Goal: Information Seeking & Learning: Learn about a topic

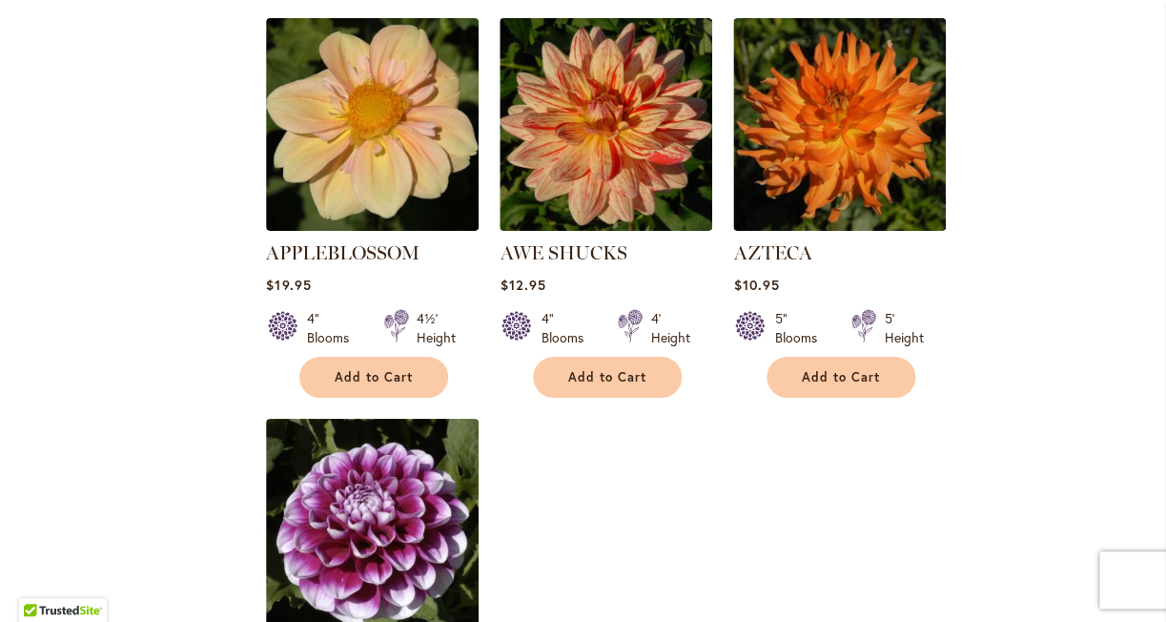
scroll to position [2088, 0]
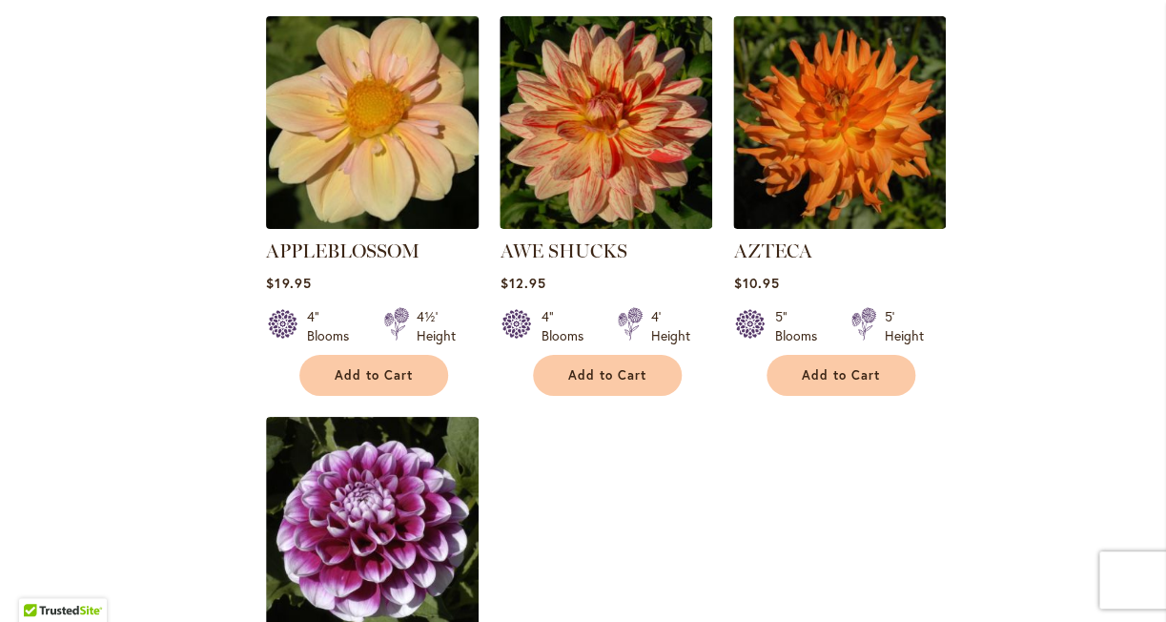
click at [294, 143] on img at bounding box center [372, 122] width 223 height 223
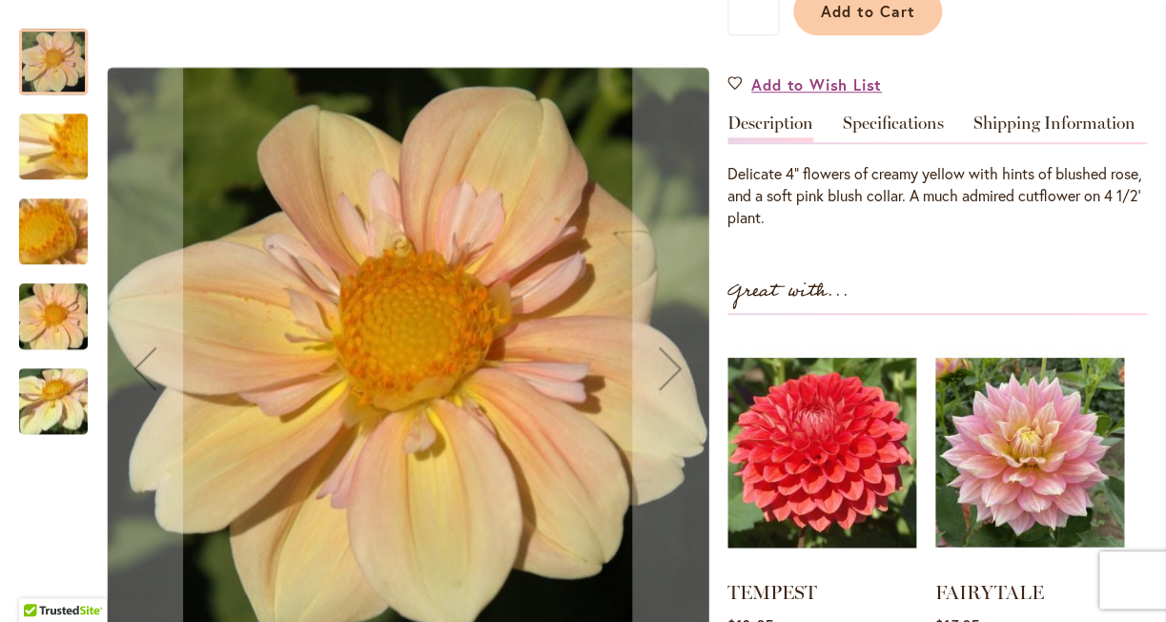
scroll to position [521, 0]
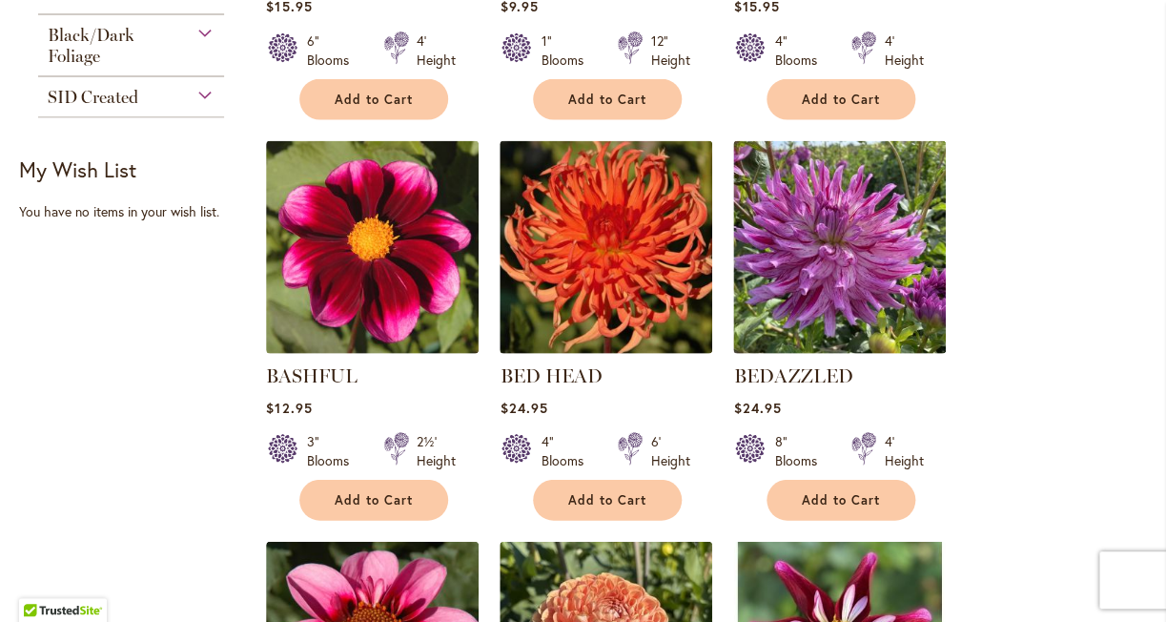
scroll to position [1152, 0]
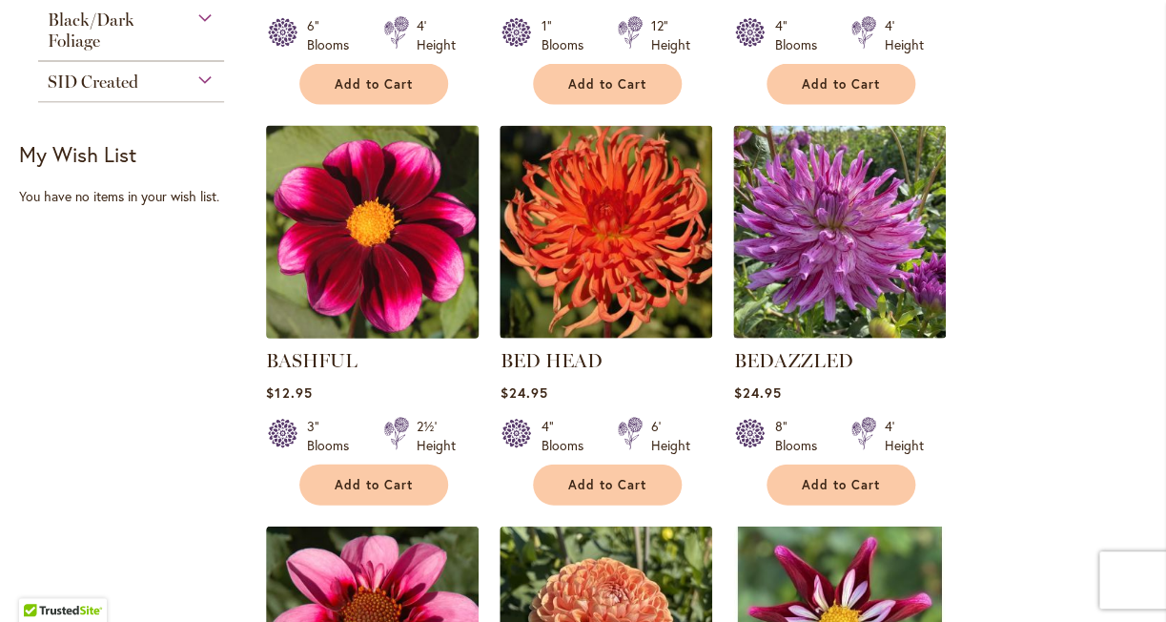
click at [408, 263] on img at bounding box center [372, 231] width 223 height 223
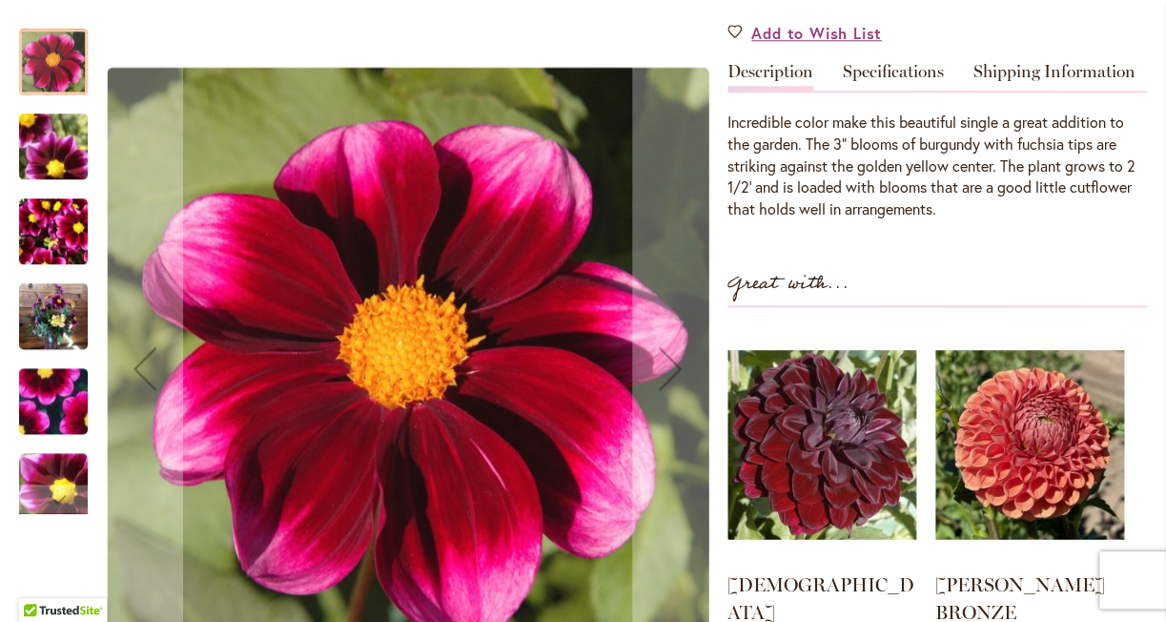
scroll to position [569, 0]
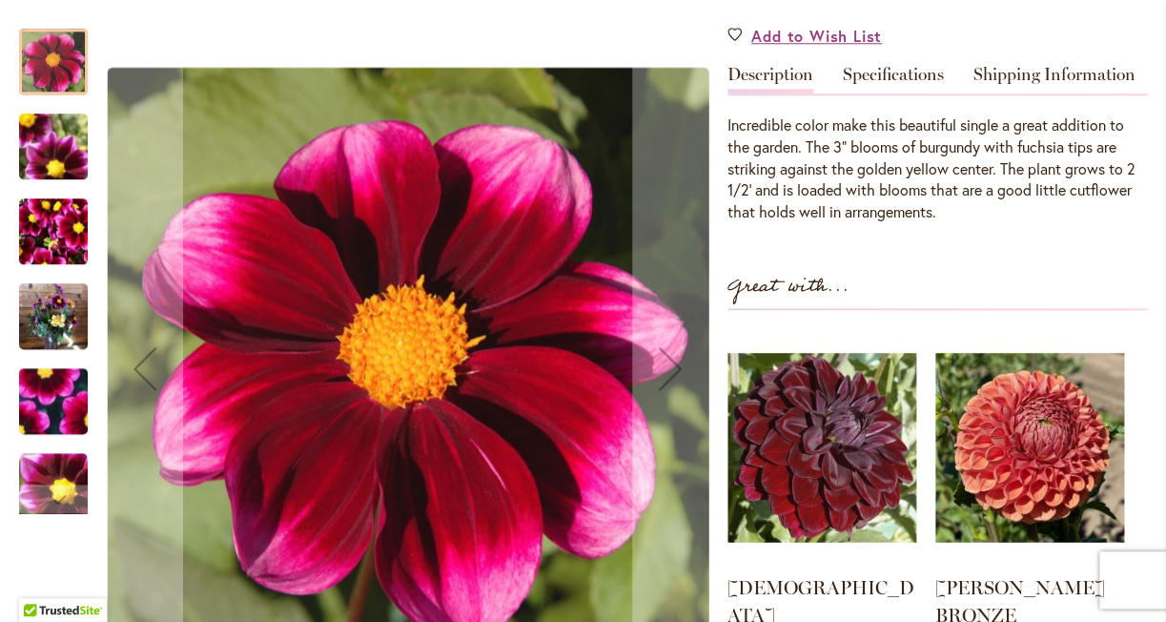
click at [42, 407] on img "BASHFUL" at bounding box center [53, 401] width 137 height 128
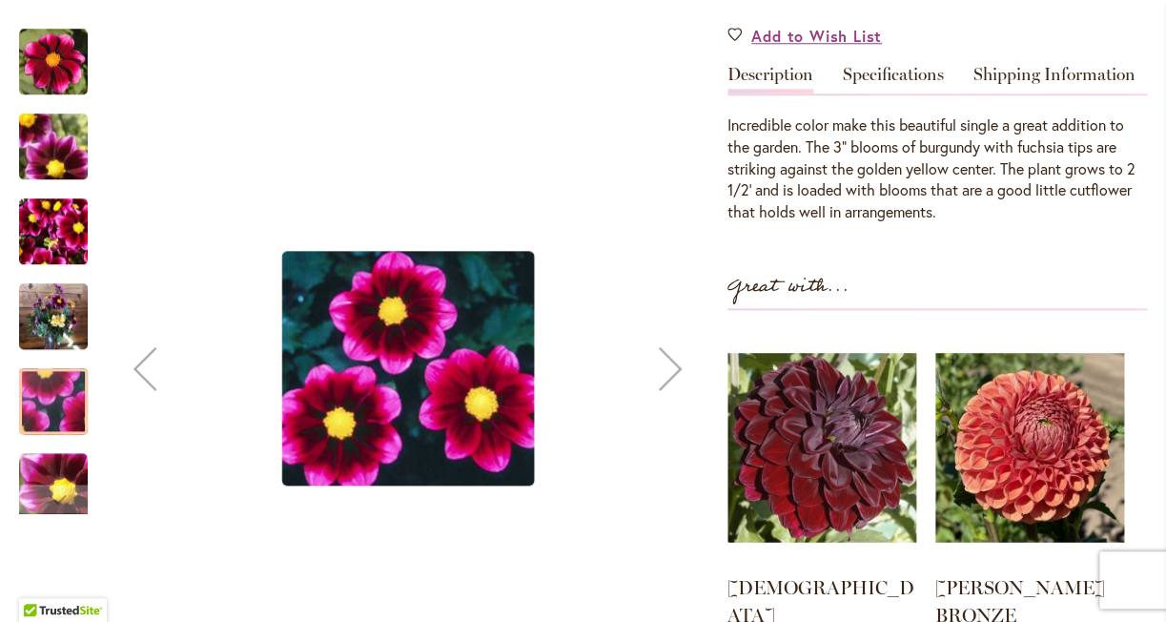
click at [70, 226] on img "BASHFUL" at bounding box center [53, 232] width 69 height 92
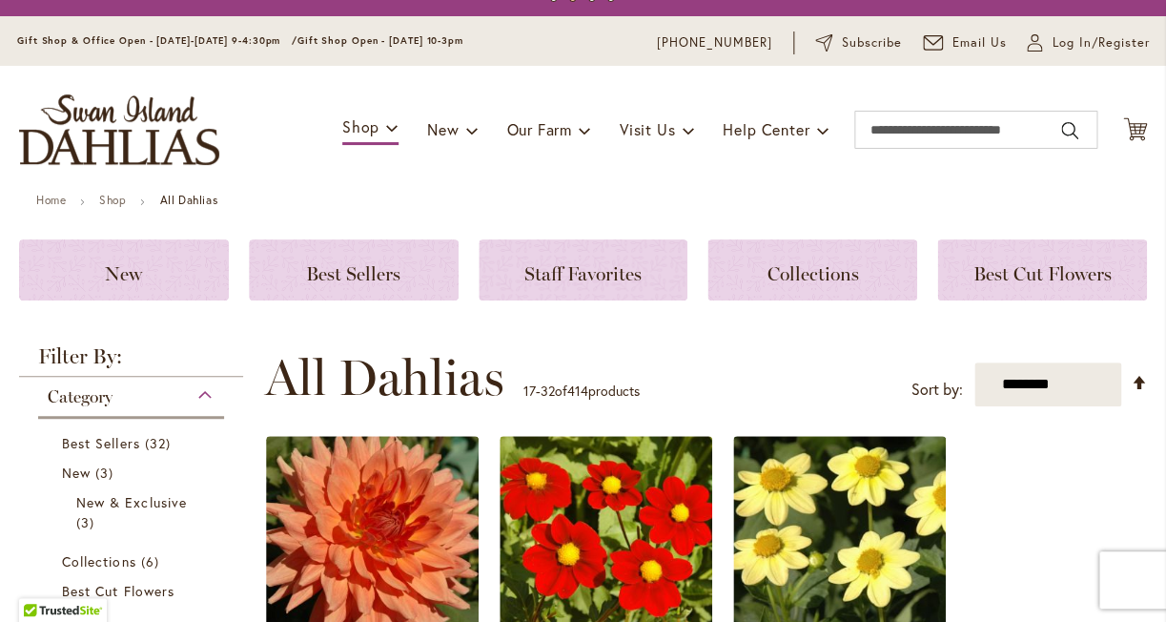
scroll to position [12, 0]
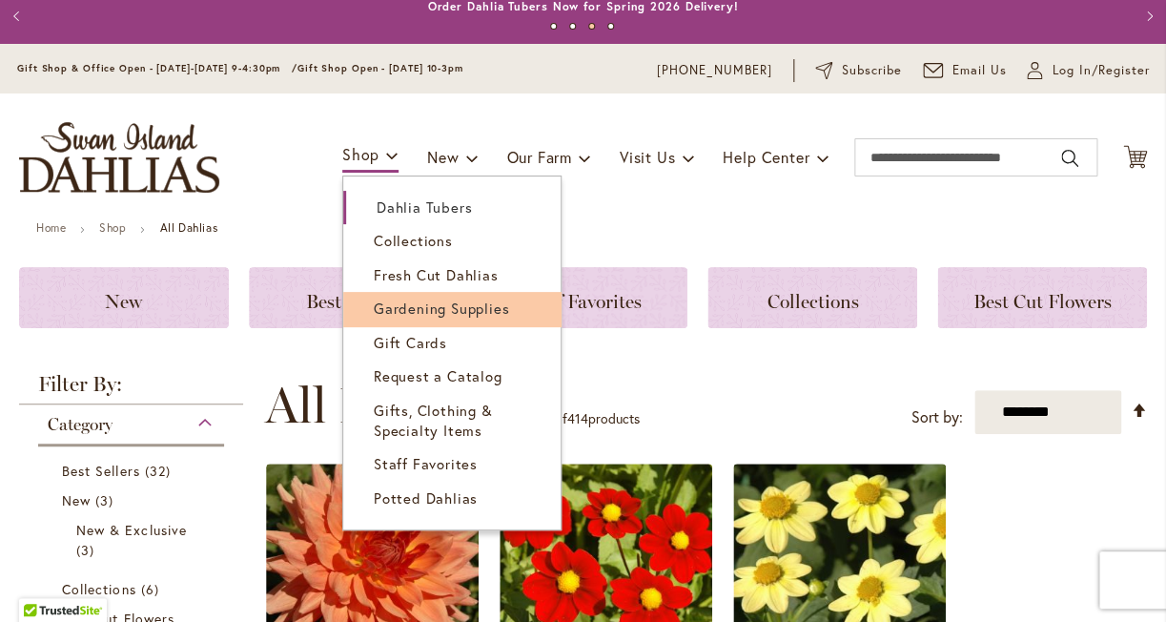
click at [426, 303] on span "Gardening Supplies" at bounding box center [441, 307] width 135 height 19
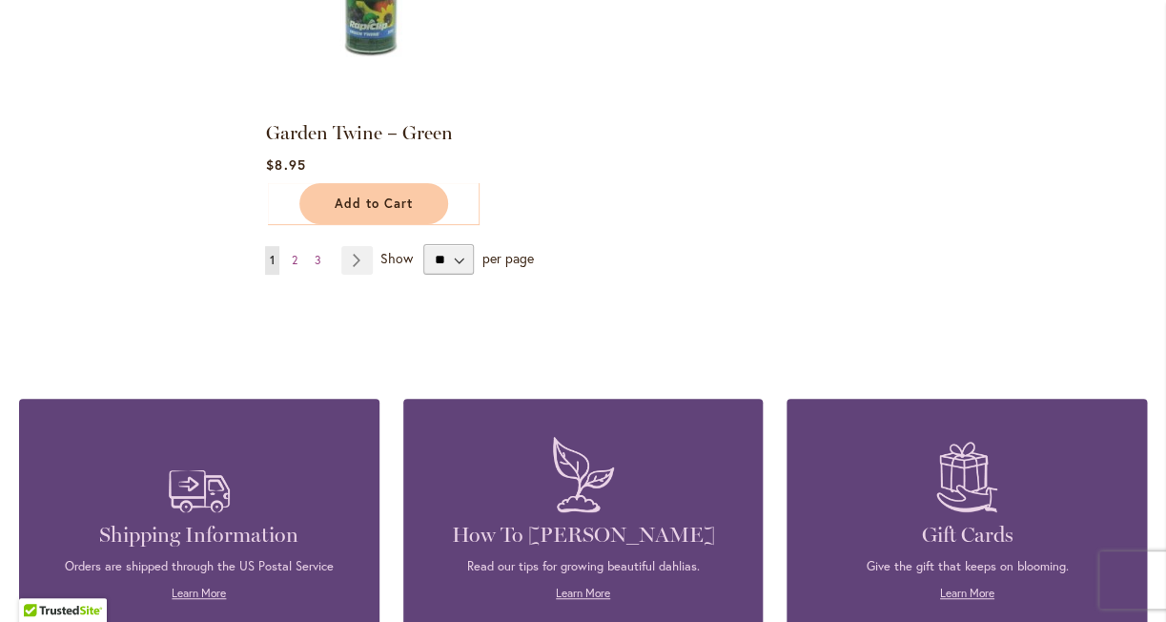
scroll to position [2347, 0]
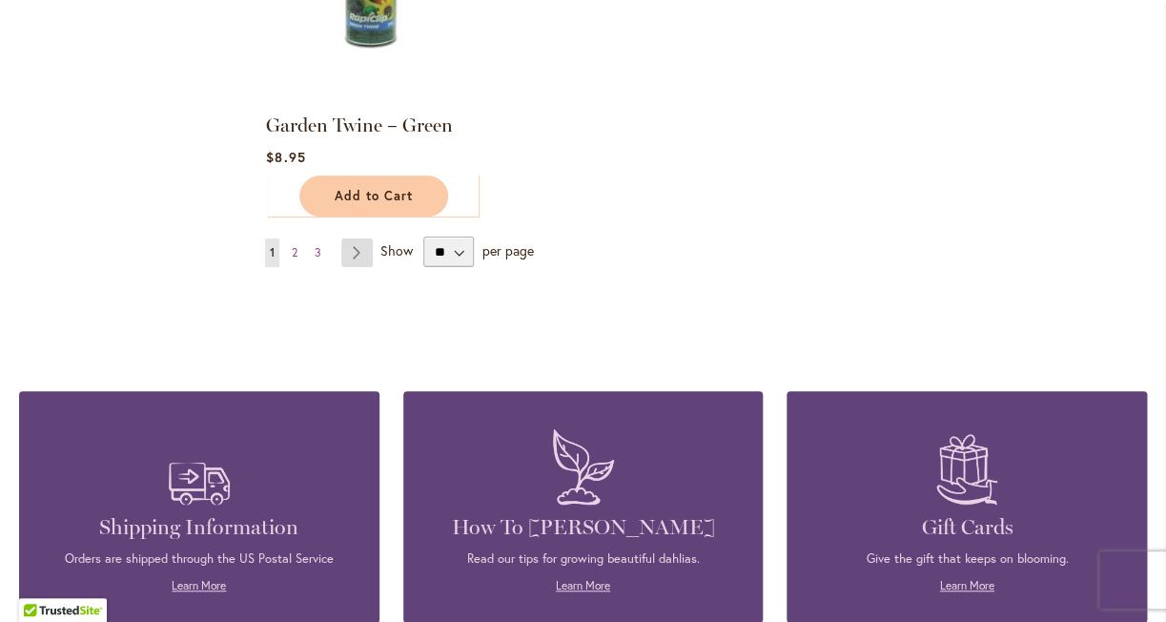
click at [367, 253] on link "Page Next" at bounding box center [356, 252] width 31 height 29
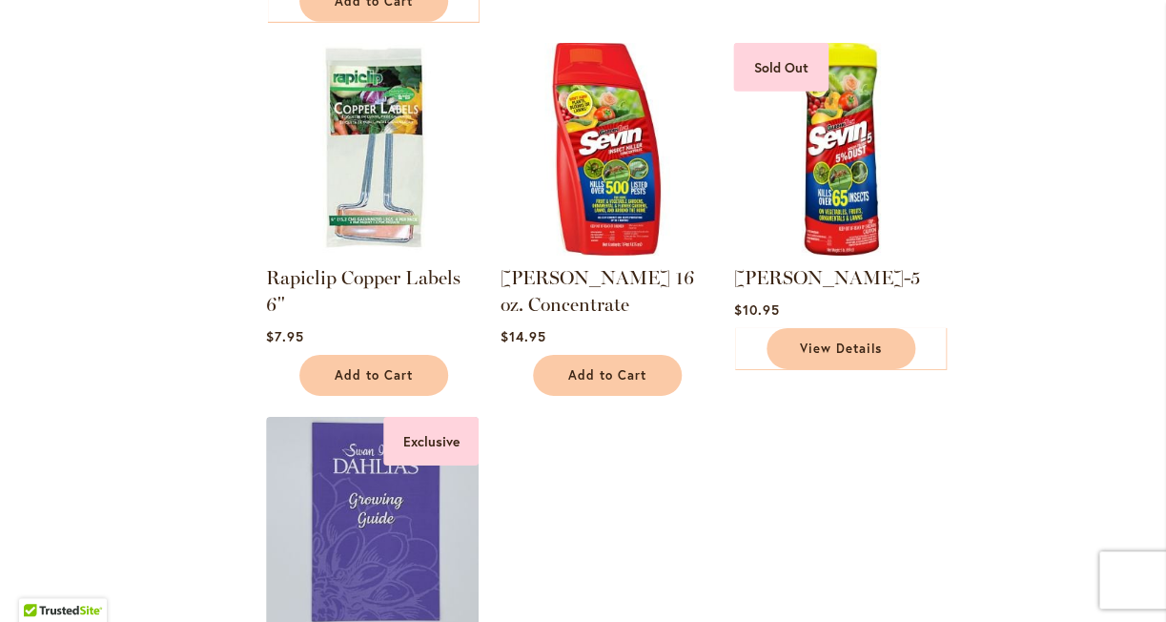
scroll to position [1850, 0]
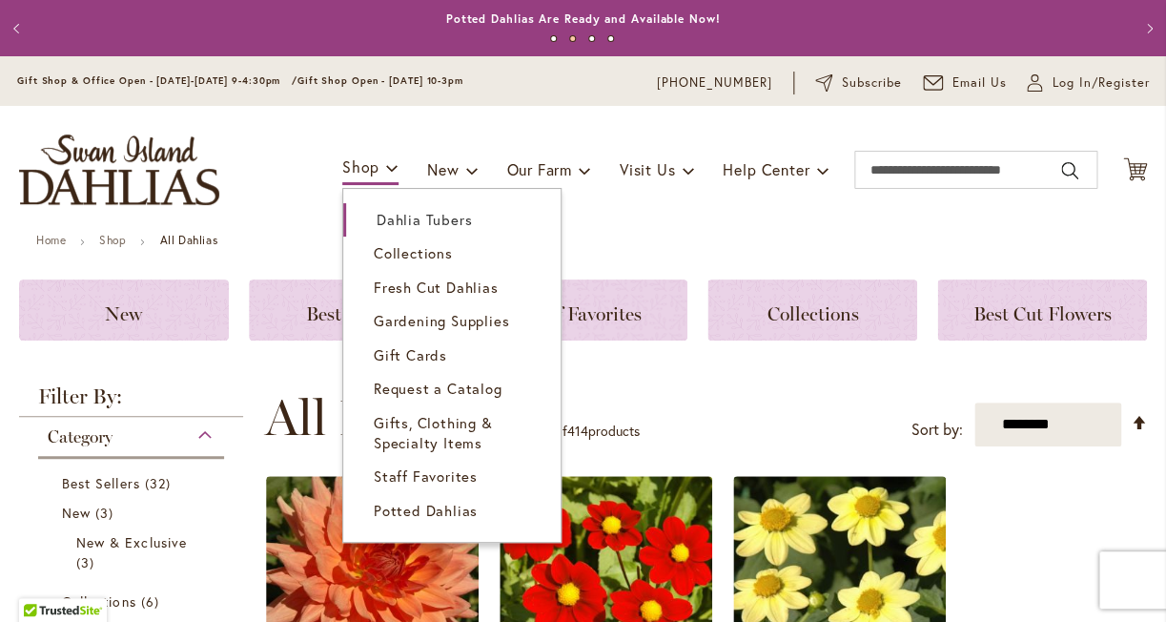
scroll to position [12, 0]
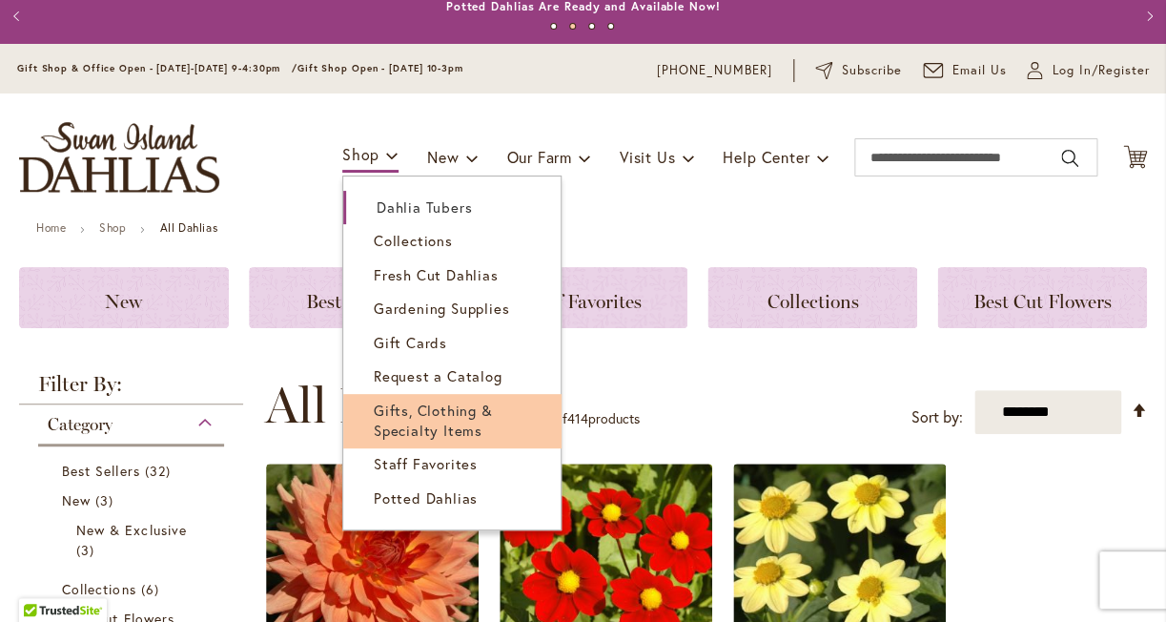
click at [411, 425] on span "Gifts, Clothing & Specialty Items" at bounding box center [433, 419] width 119 height 39
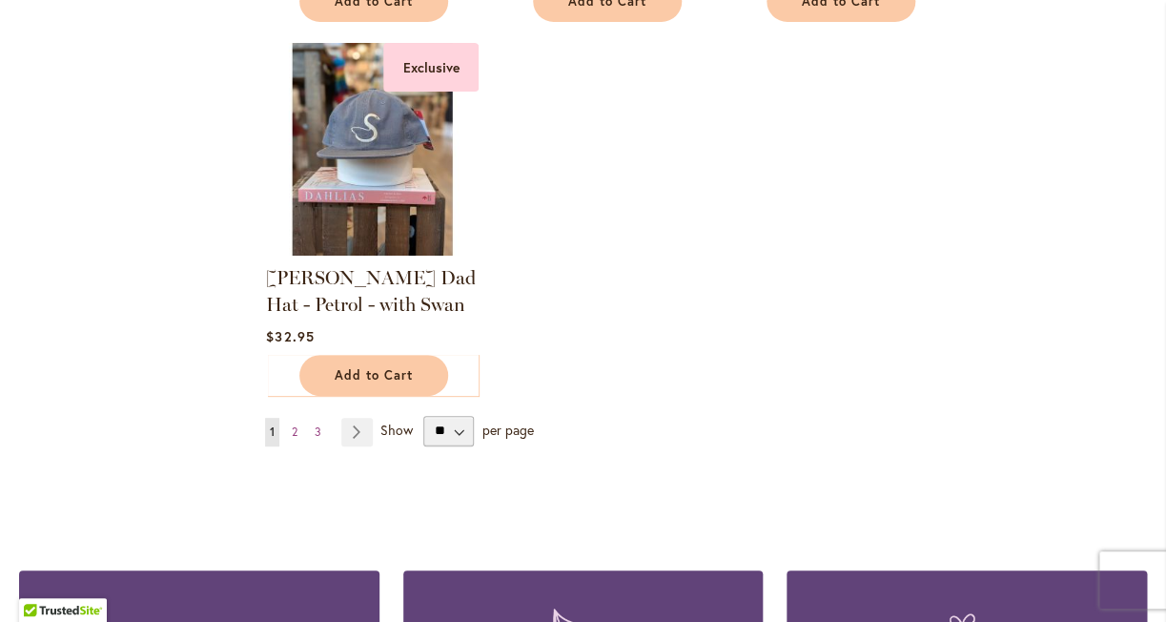
scroll to position [2329, 0]
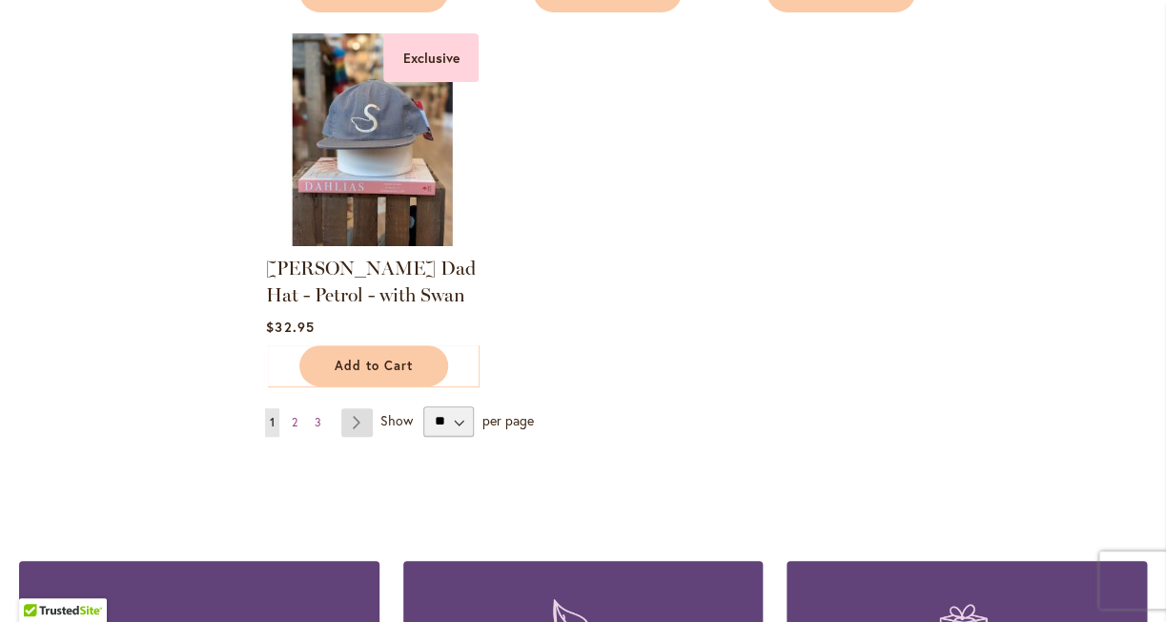
click at [357, 417] on link "Page Next" at bounding box center [356, 422] width 31 height 29
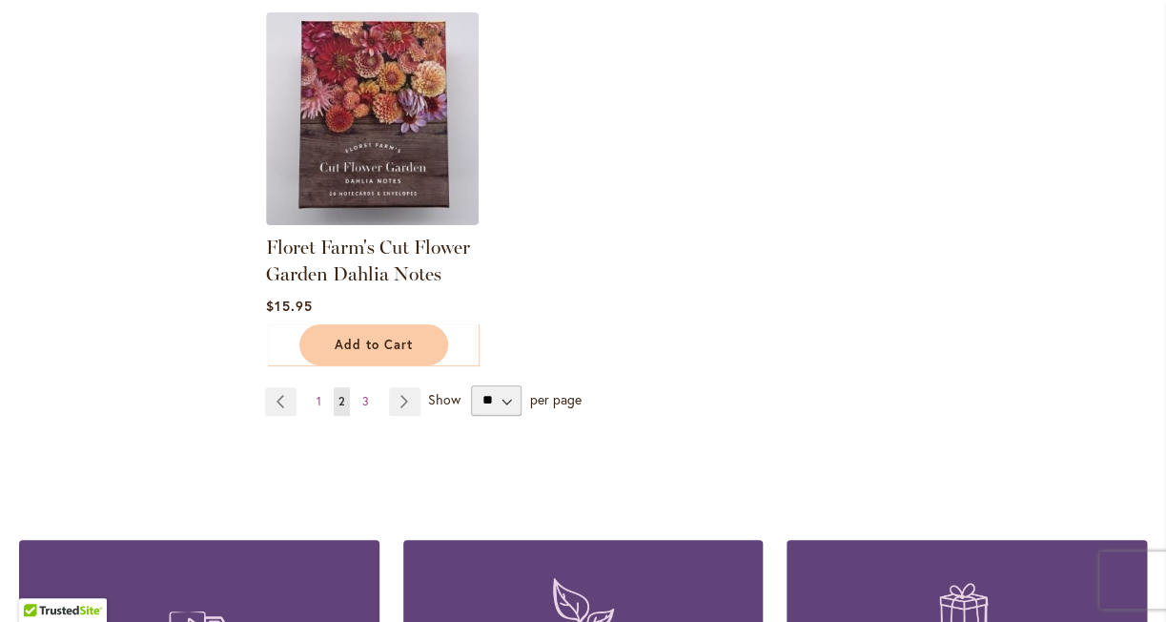
scroll to position [2283, 0]
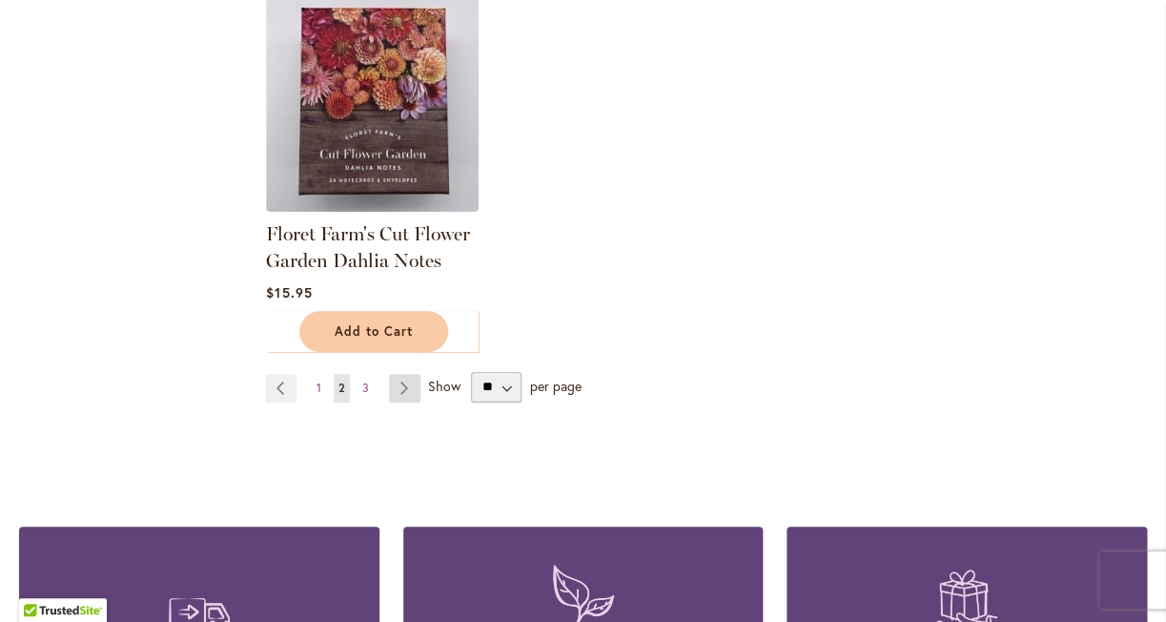
click at [402, 381] on link "Page Next" at bounding box center [404, 388] width 31 height 29
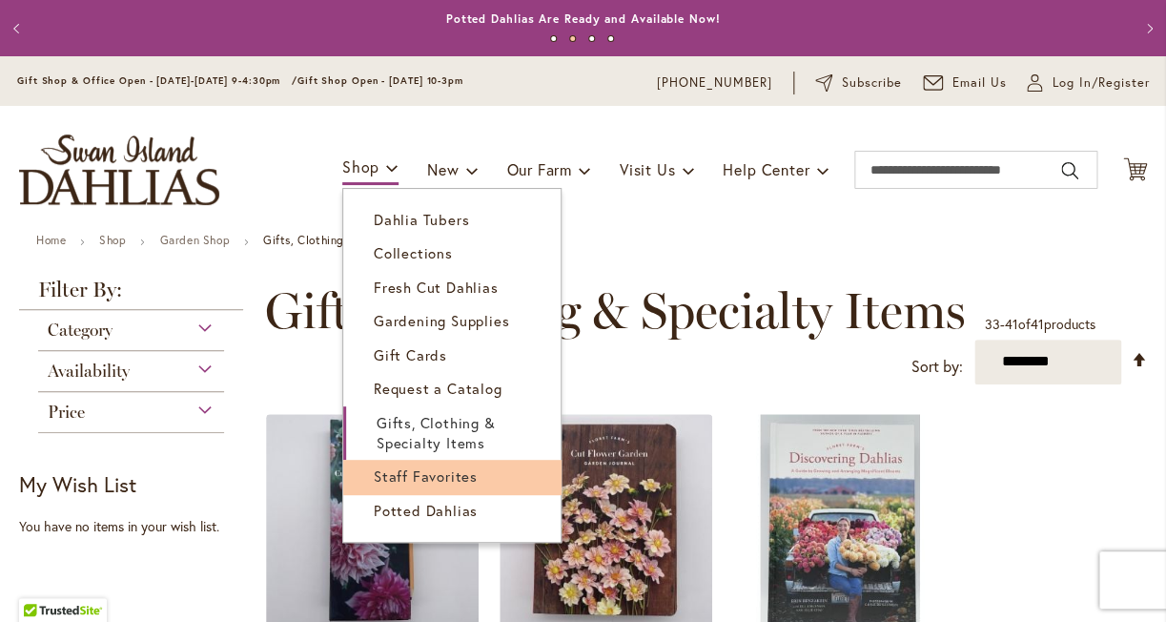
click at [377, 474] on span "Staff Favorites" at bounding box center [426, 475] width 104 height 19
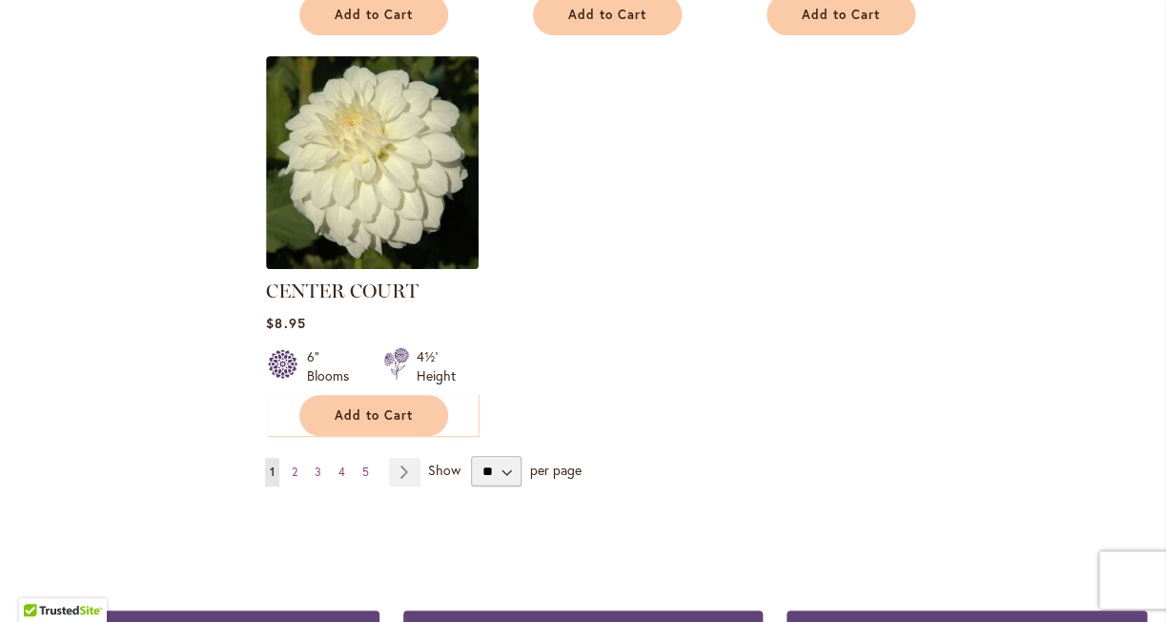
scroll to position [2385, 0]
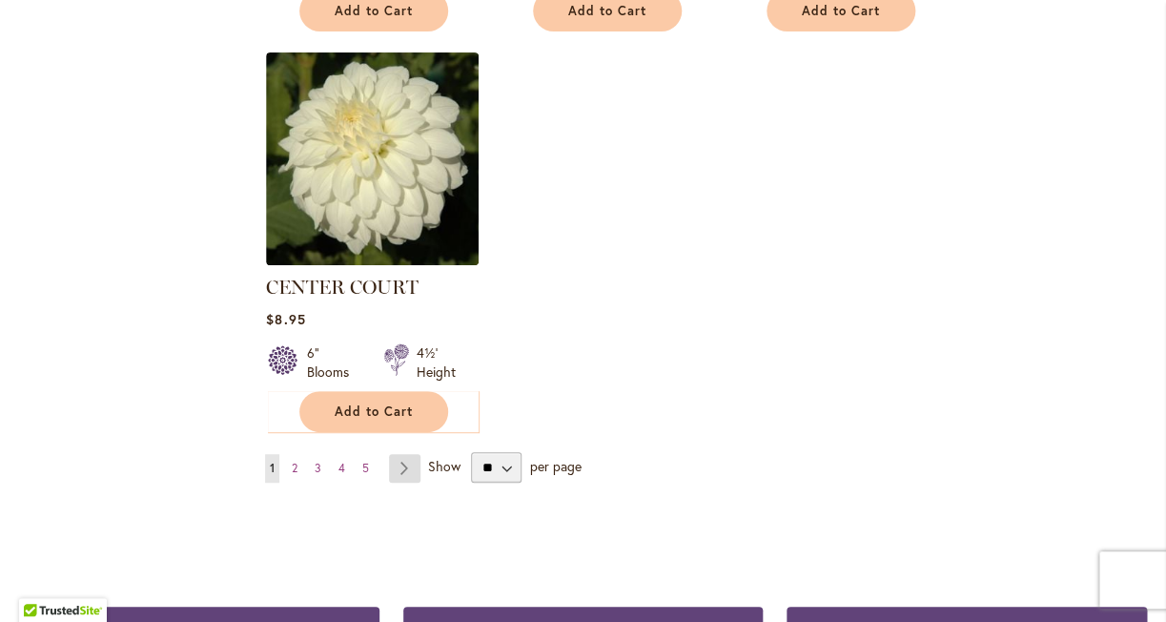
click at [397, 465] on link "Page Next" at bounding box center [404, 468] width 31 height 29
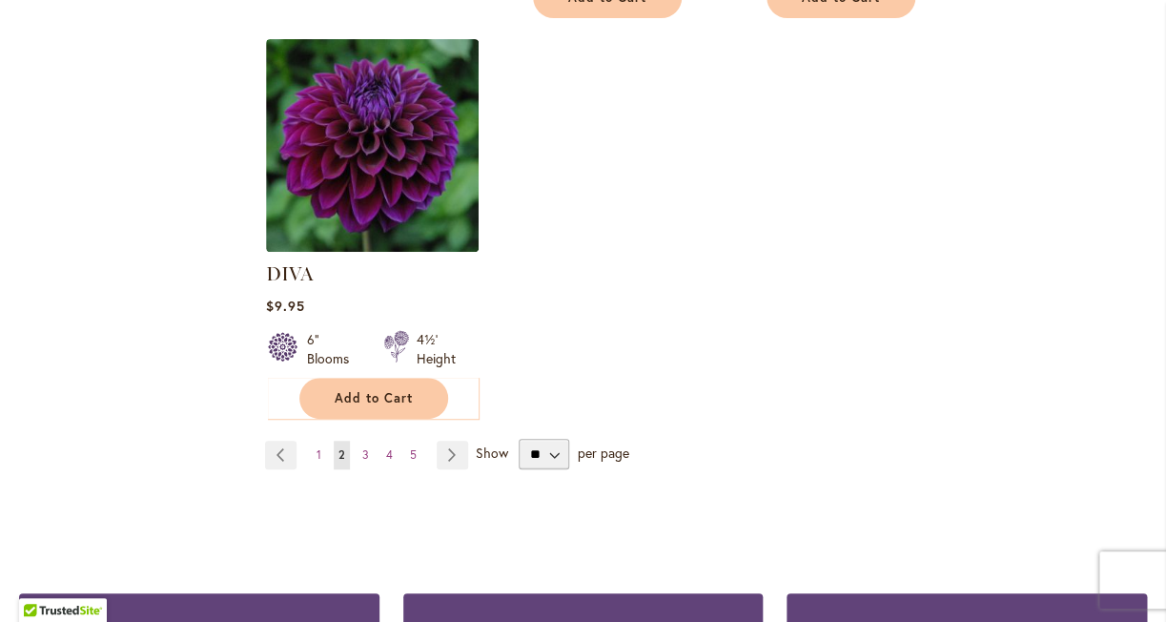
scroll to position [2537, 0]
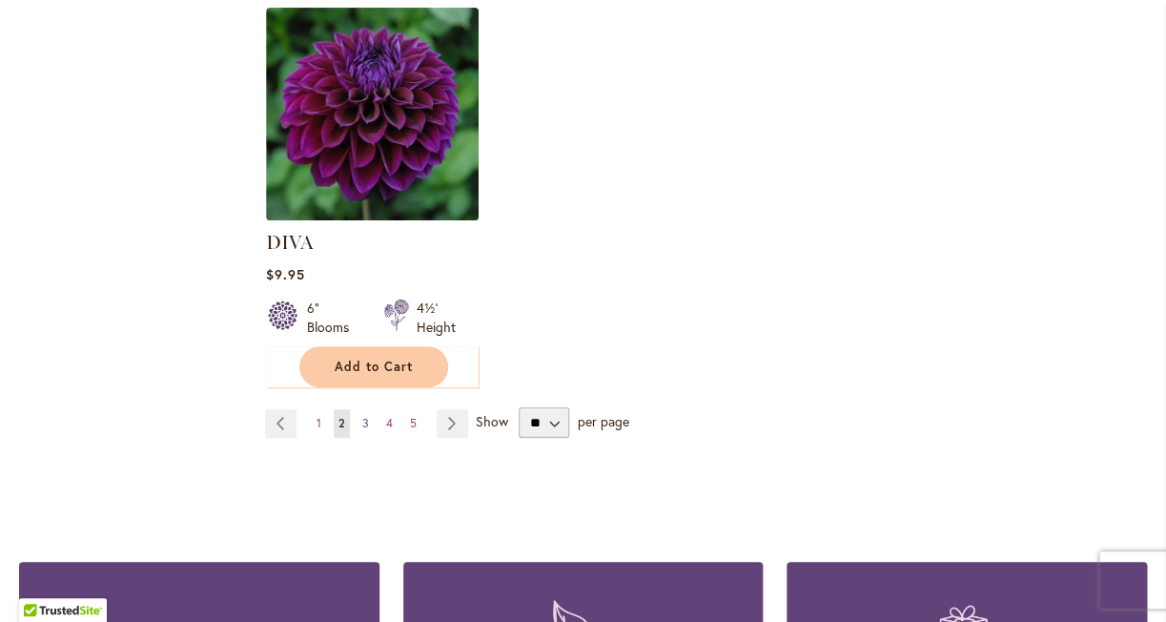
click at [370, 409] on link "Page 3" at bounding box center [366, 423] width 16 height 29
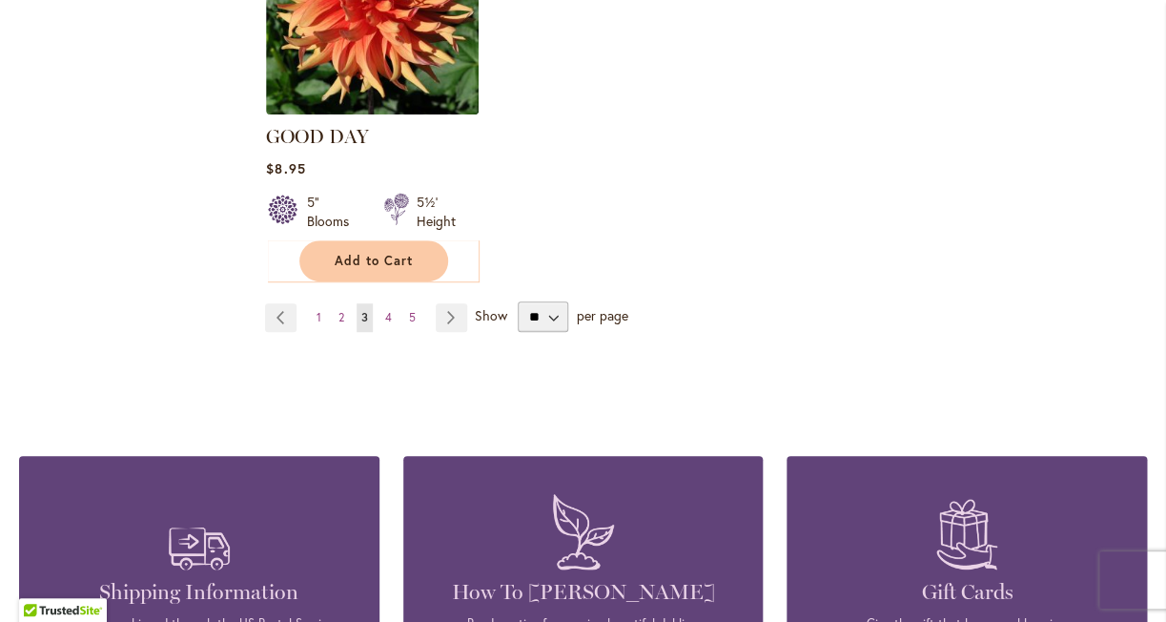
scroll to position [2592, 0]
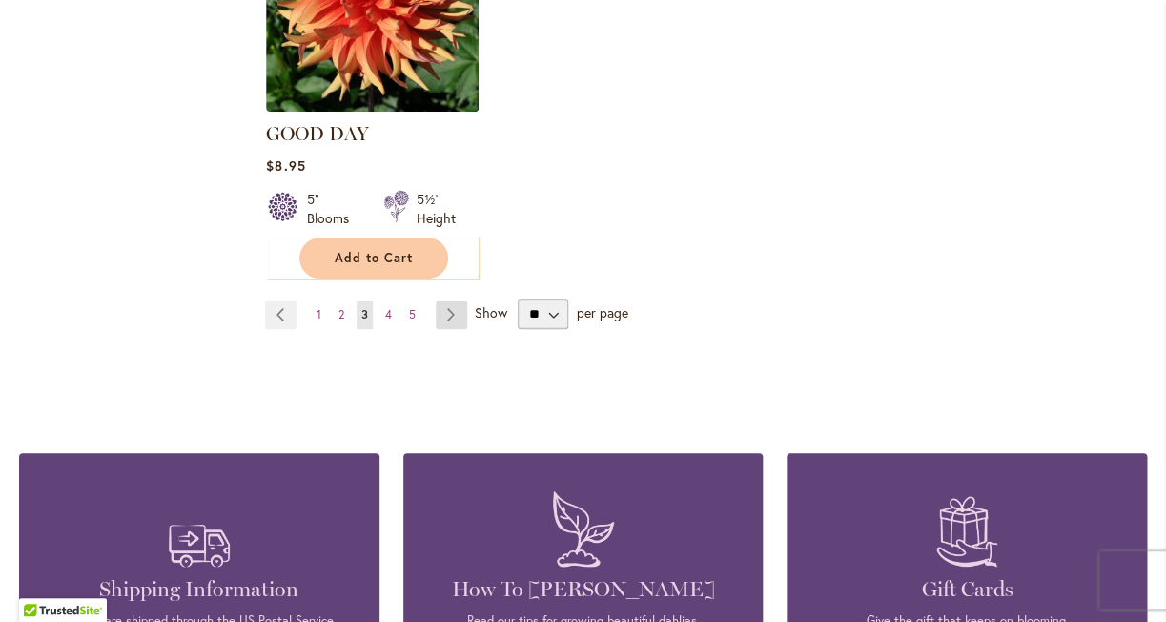
click at [449, 300] on link "Page Next" at bounding box center [451, 314] width 31 height 29
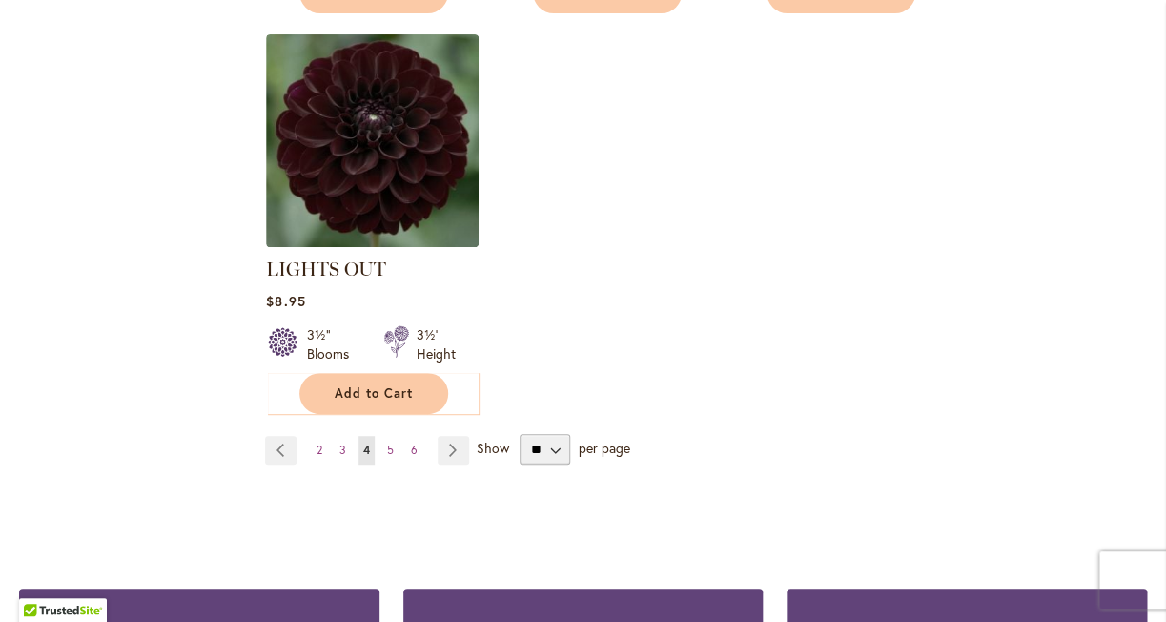
scroll to position [2442, 0]
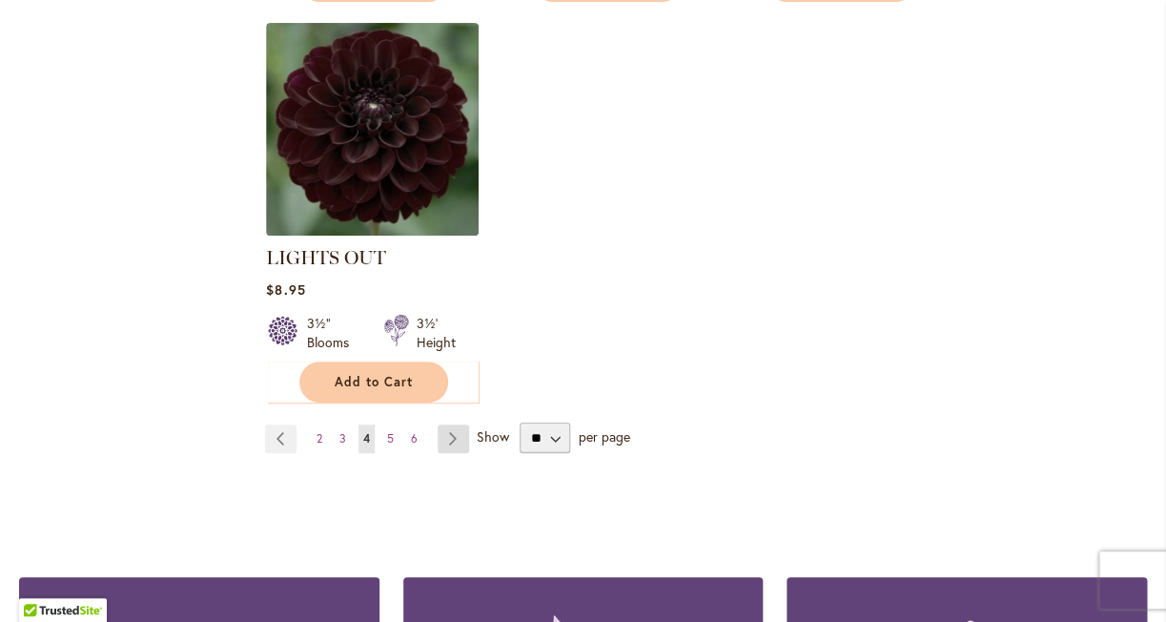
click at [449, 441] on link "Page Next" at bounding box center [453, 438] width 31 height 29
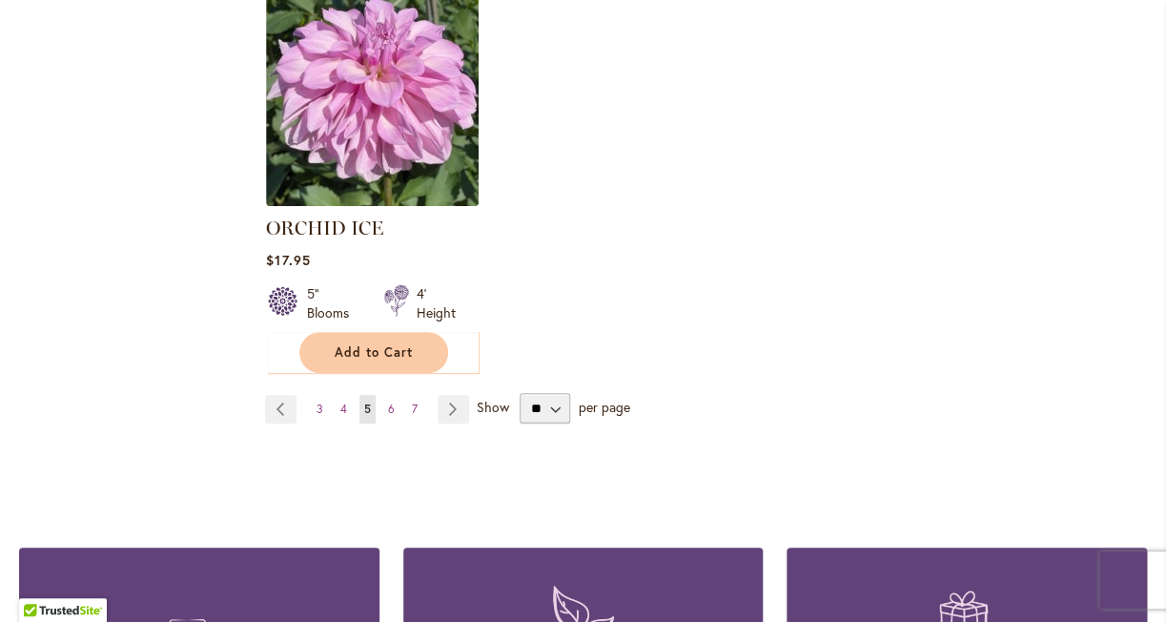
scroll to position [2447, 0]
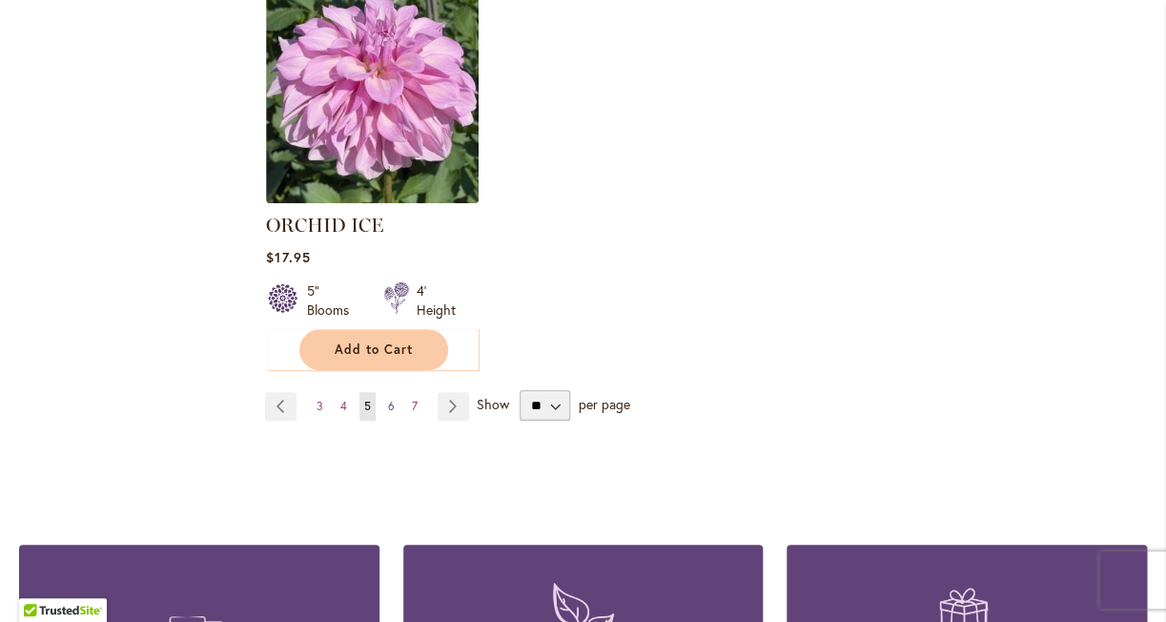
click at [393, 409] on span "6" at bounding box center [391, 406] width 7 height 14
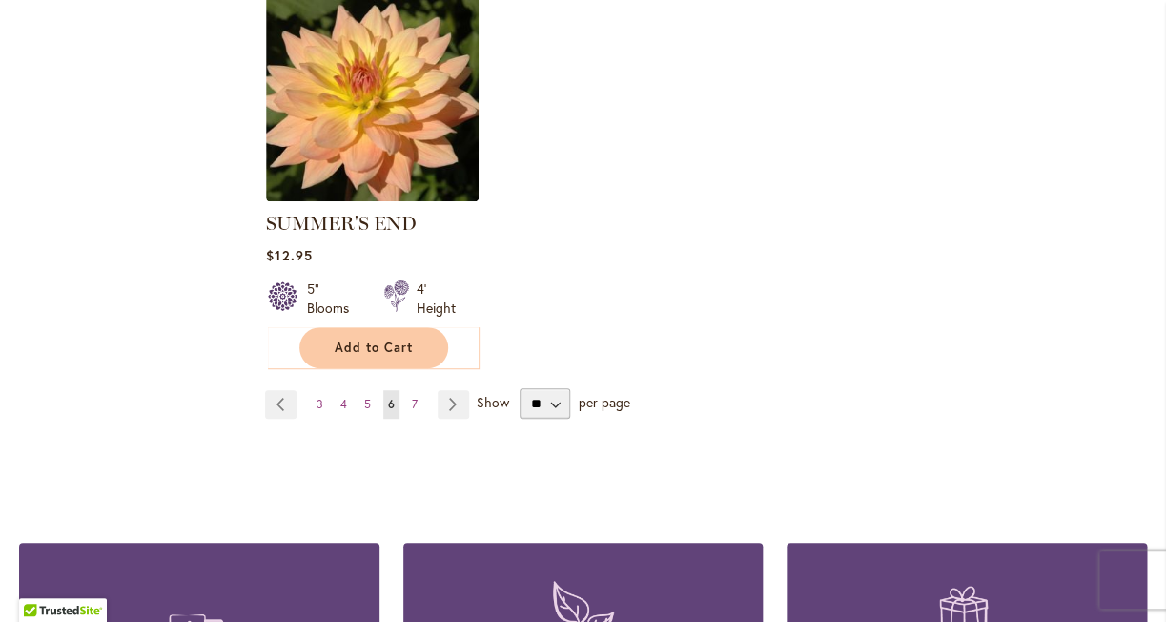
scroll to position [2508, 0]
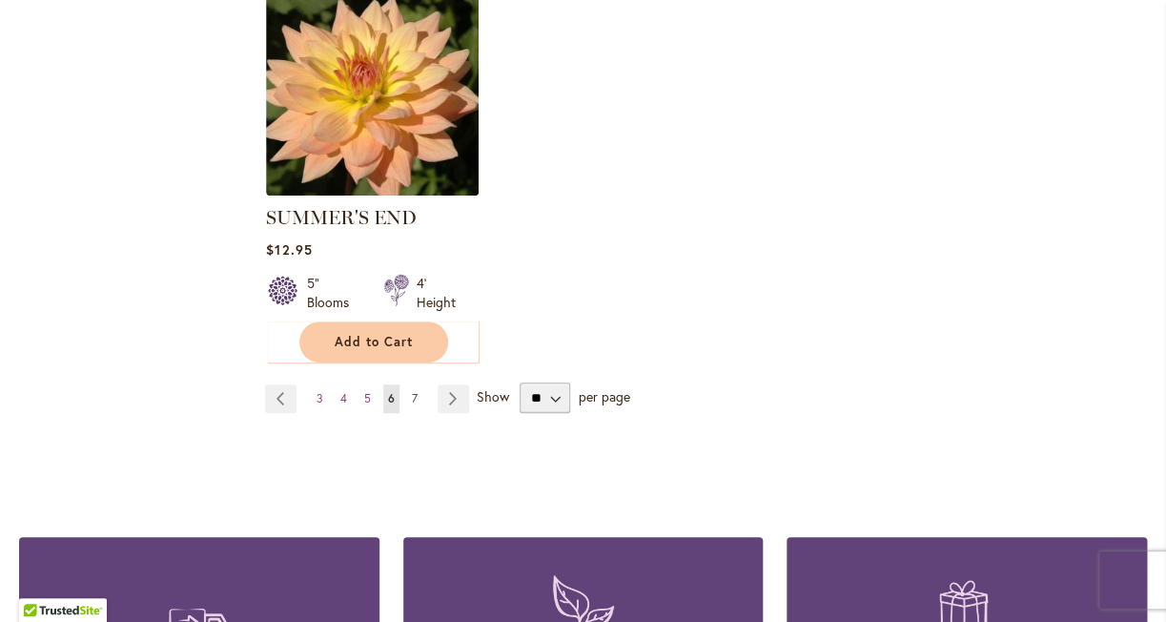
click at [417, 391] on span "7" at bounding box center [415, 398] width 6 height 14
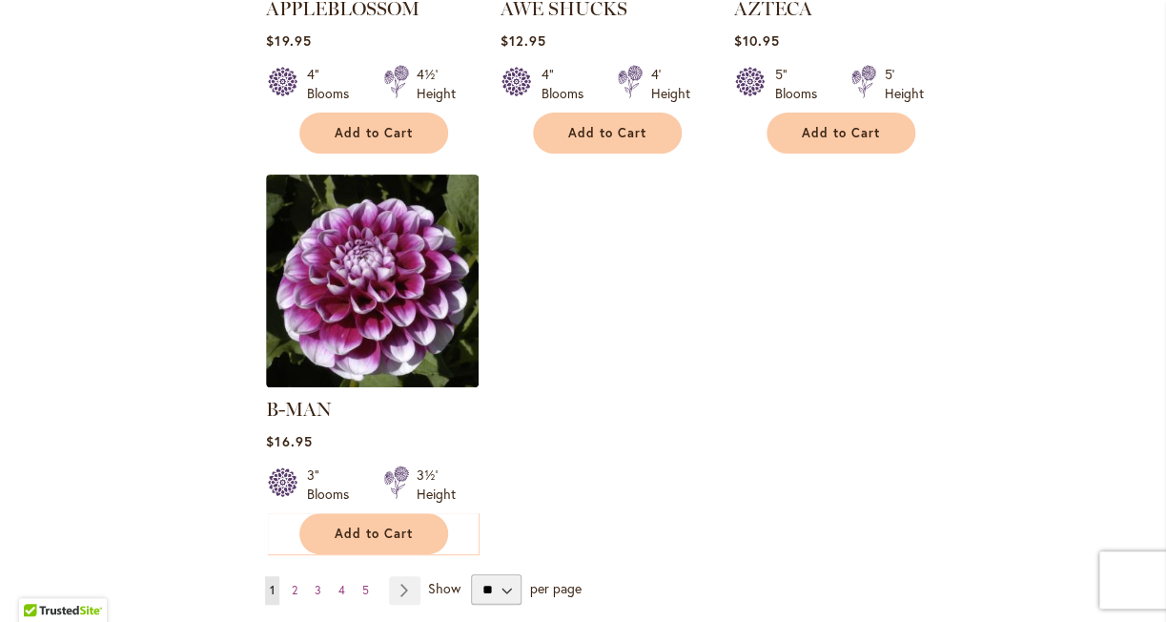
scroll to position [2333, 0]
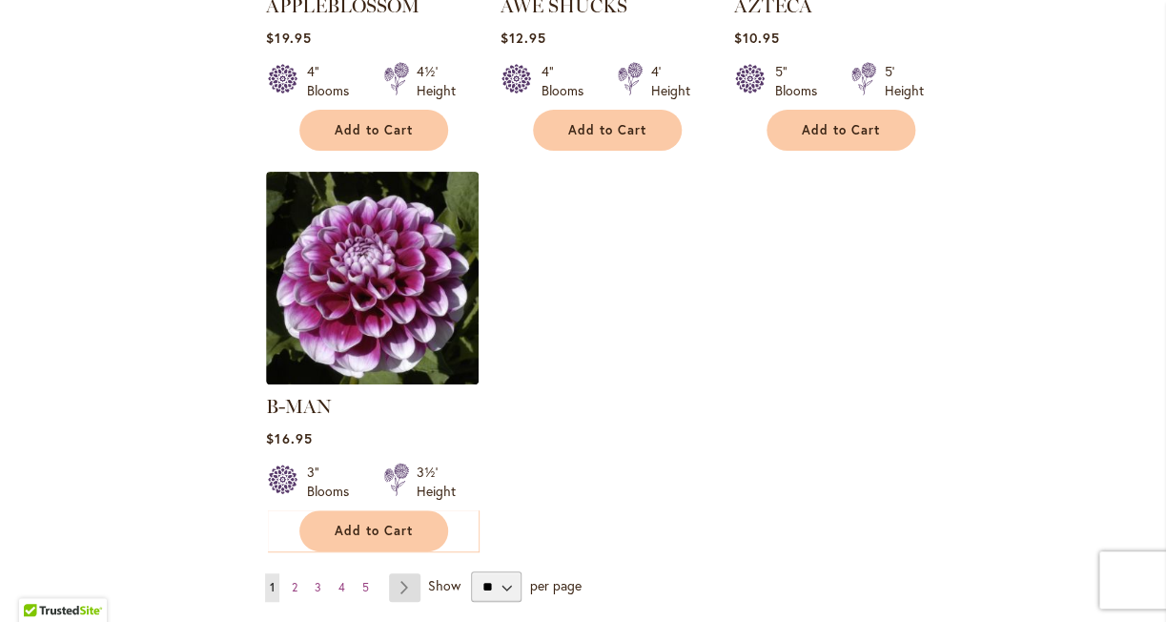
click at [410, 573] on link "Page Next" at bounding box center [404, 587] width 31 height 29
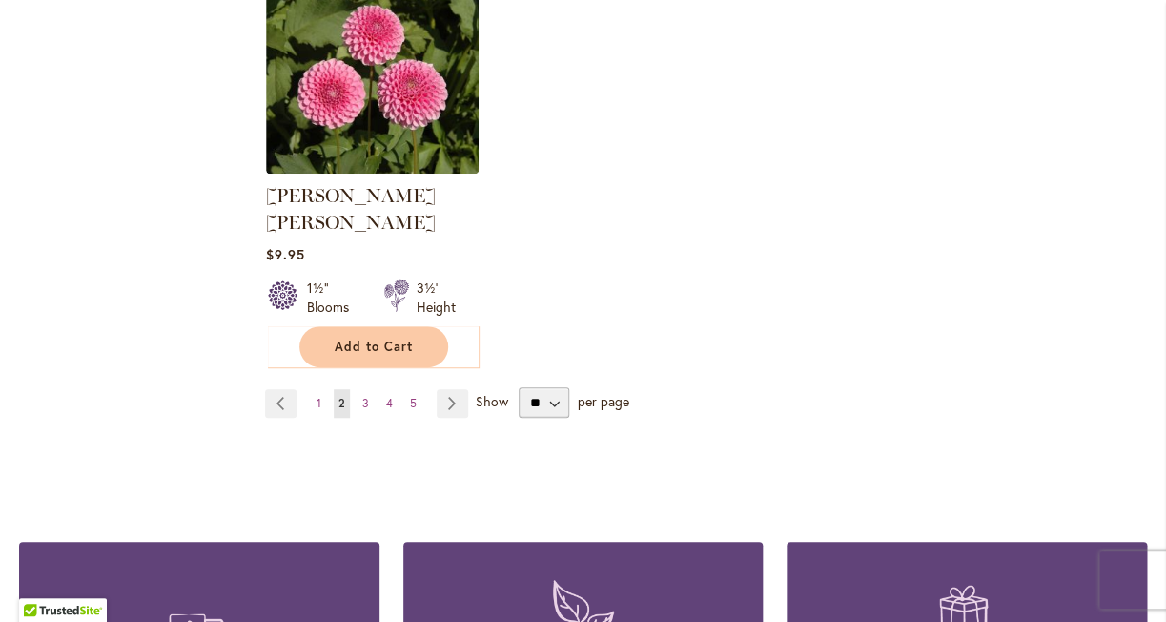
scroll to position [2523, 0]
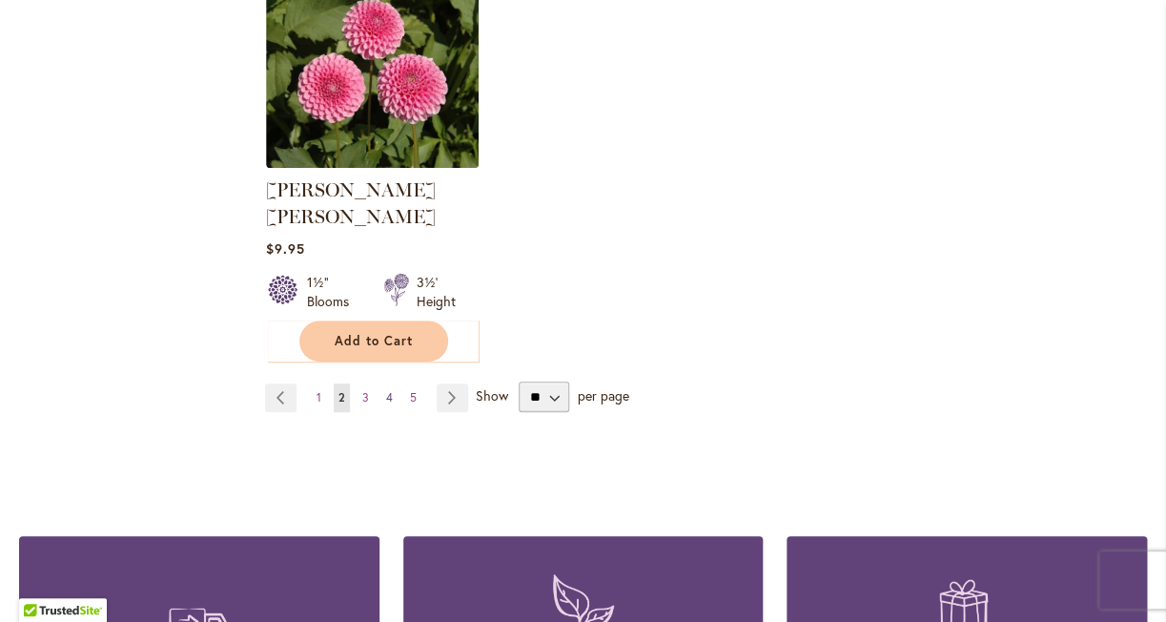
click at [390, 390] on span "4" at bounding box center [389, 397] width 7 height 14
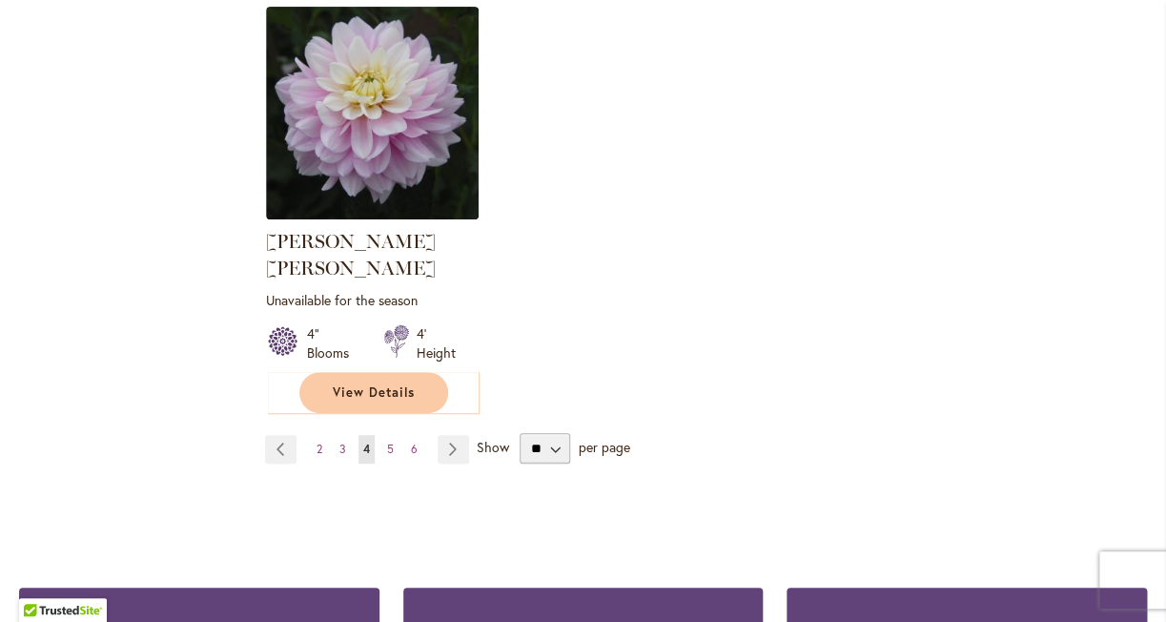
scroll to position [2501, 0]
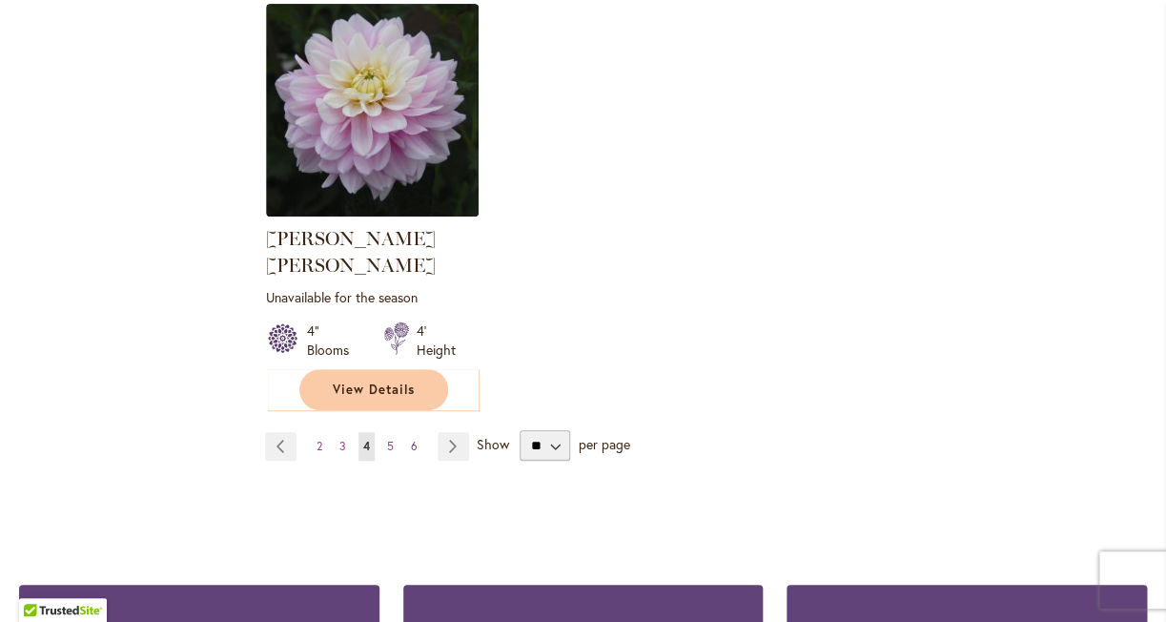
click at [416, 439] on span "6" at bounding box center [414, 446] width 7 height 14
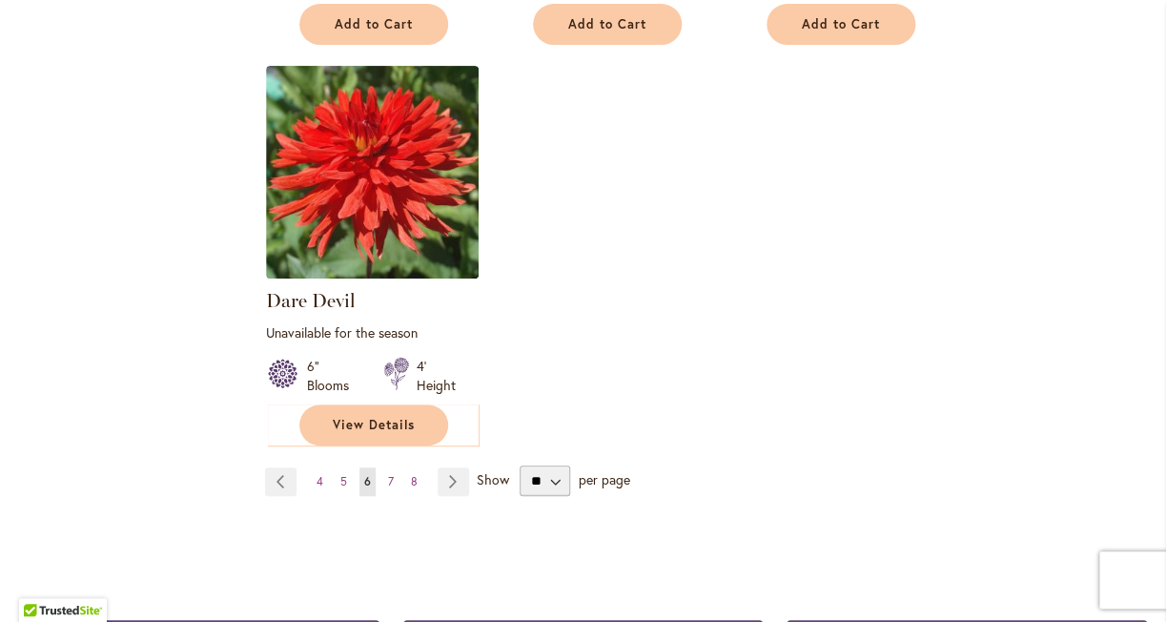
scroll to position [2487, 0]
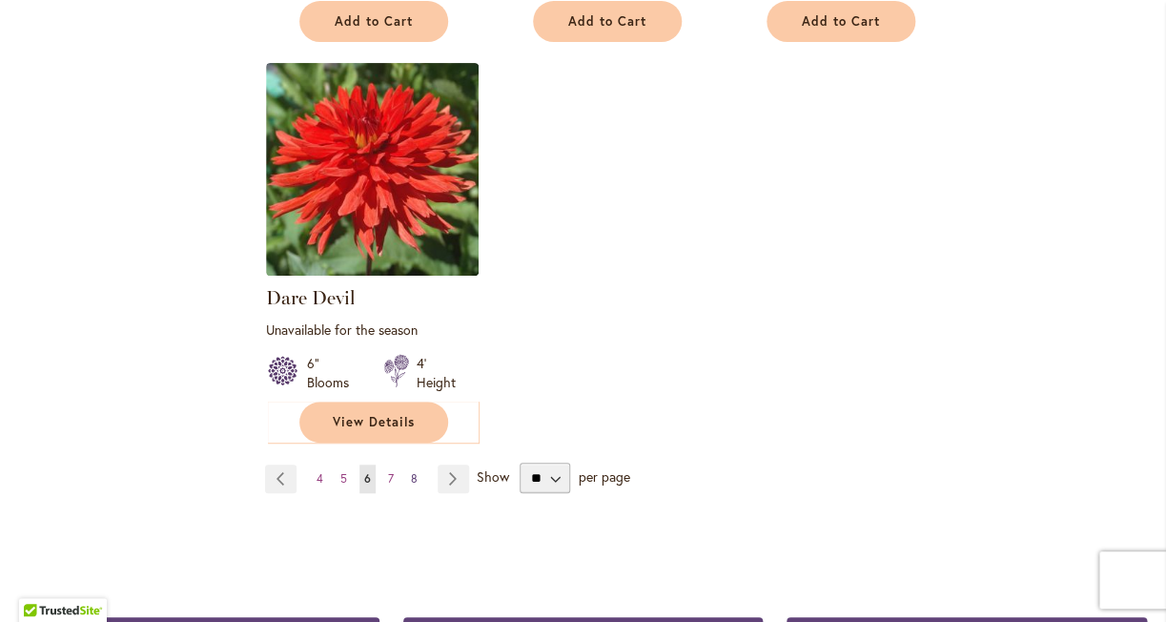
click at [415, 471] on span "8" at bounding box center [414, 478] width 7 height 14
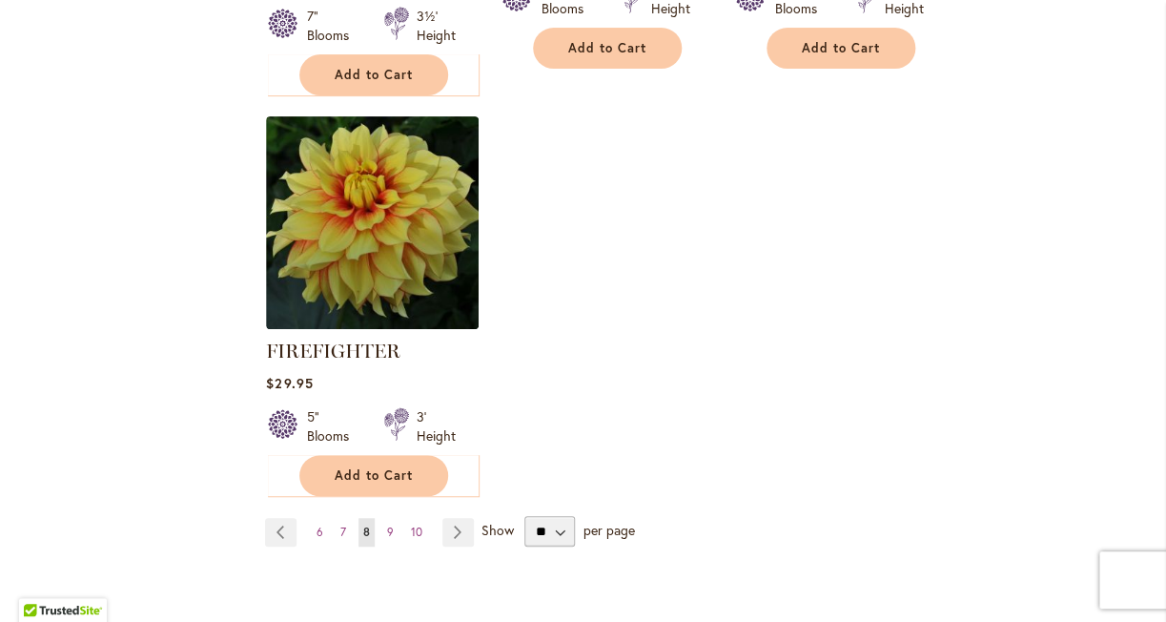
scroll to position [2456, 0]
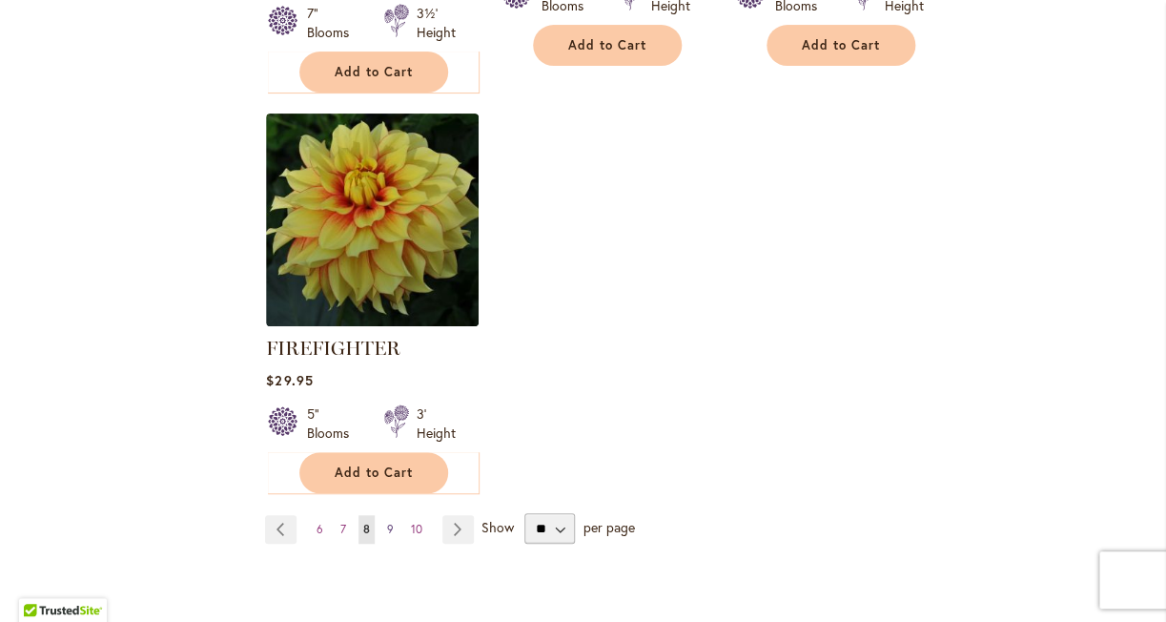
click at [388, 532] on span "9" at bounding box center [390, 528] width 7 height 14
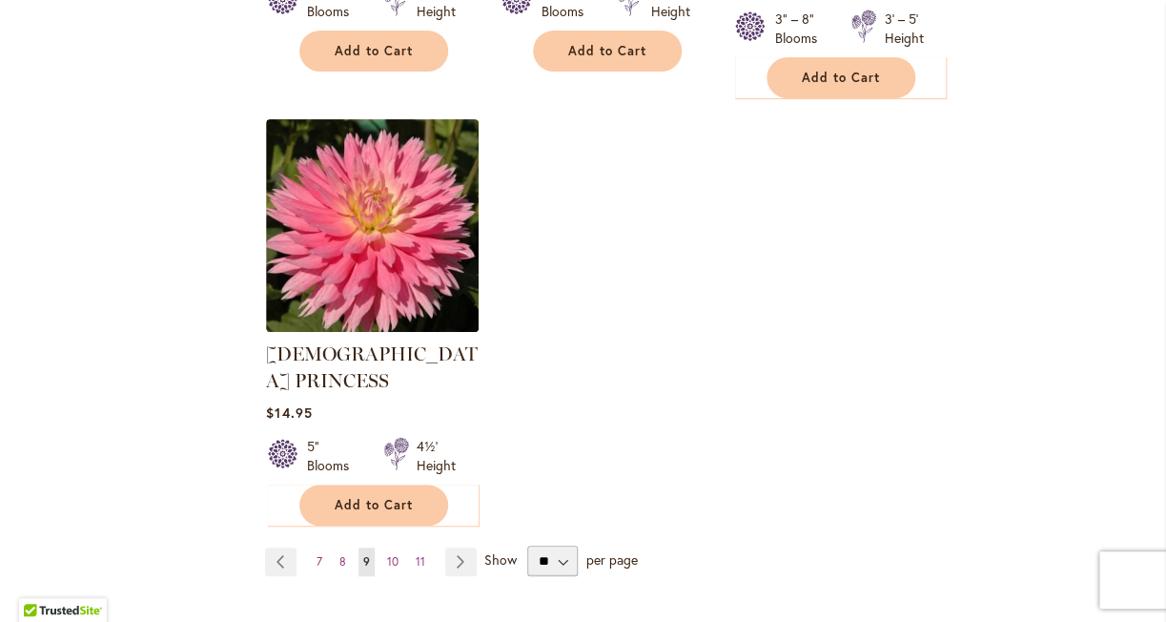
scroll to position [2490, 0]
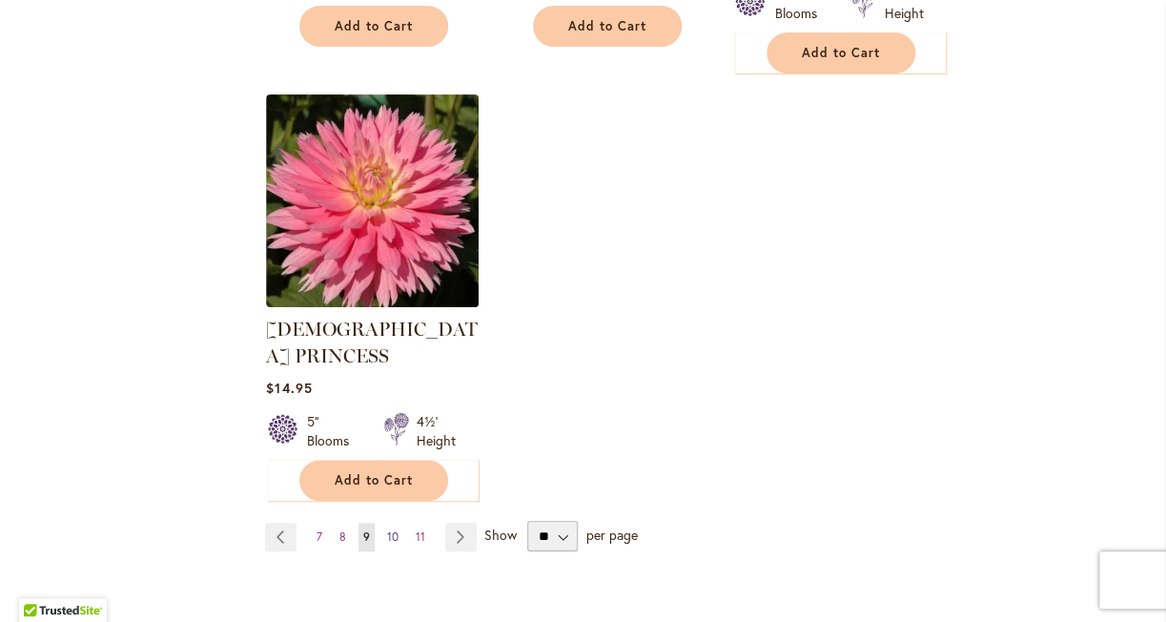
click at [388, 529] on span "10" at bounding box center [392, 536] width 11 height 14
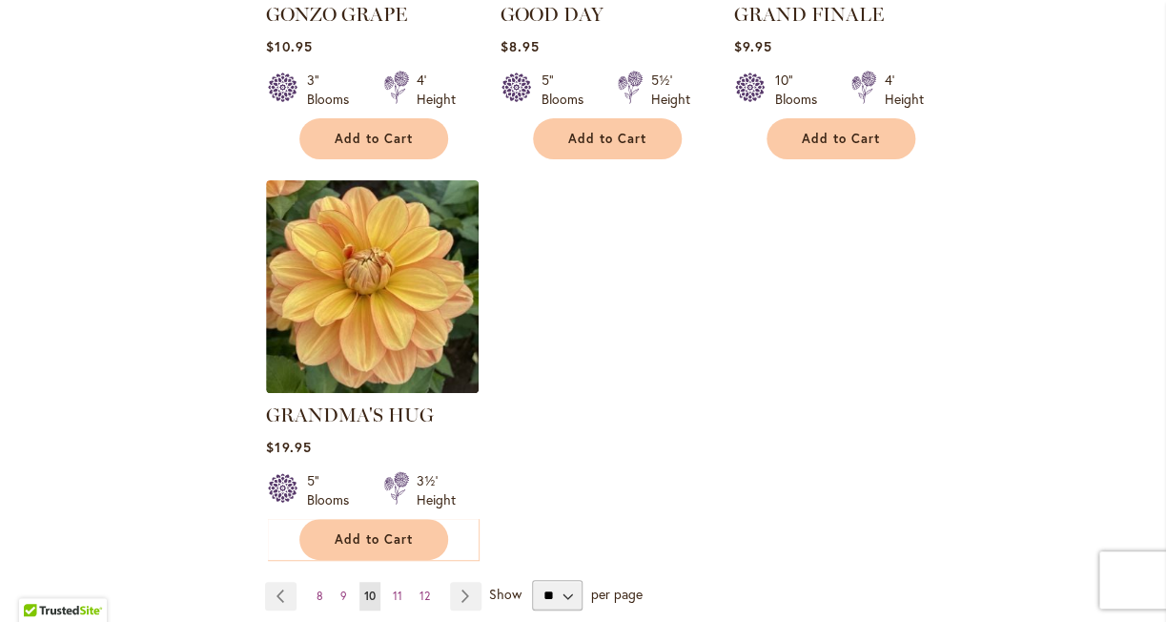
scroll to position [2335, 0]
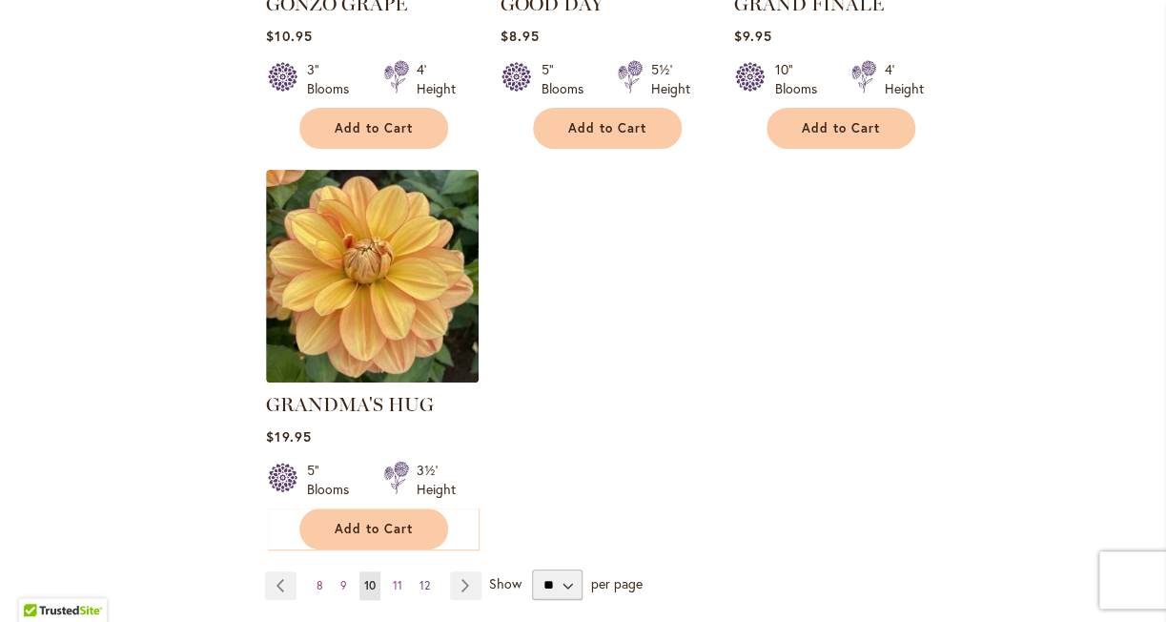
click at [425, 578] on span "12" at bounding box center [424, 585] width 10 height 14
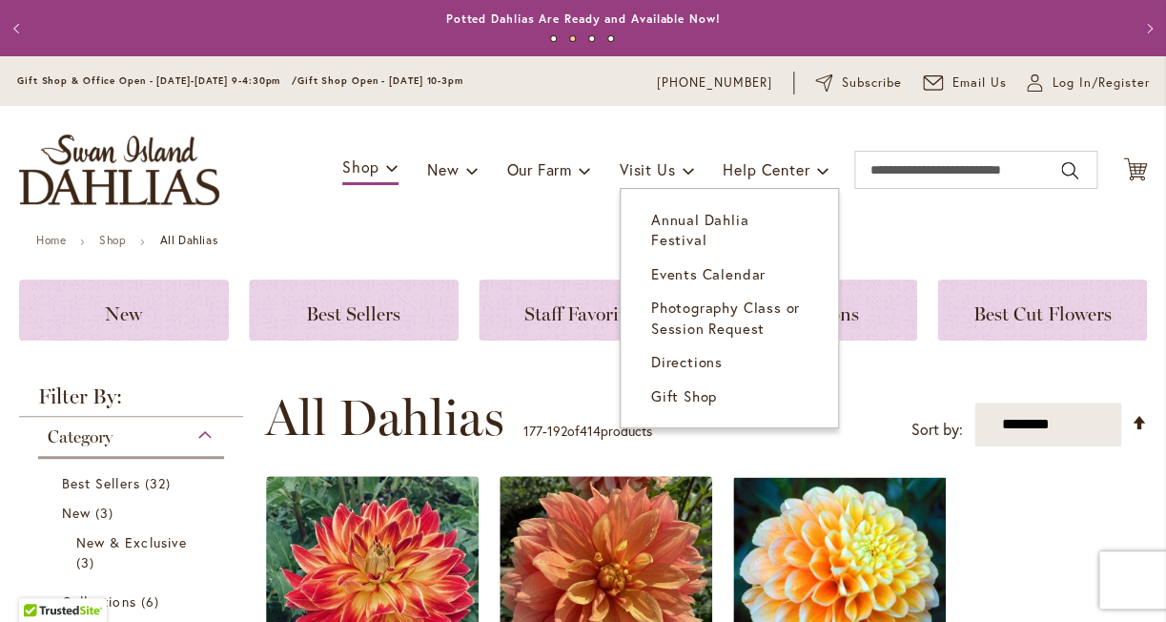
scroll to position [885, 0]
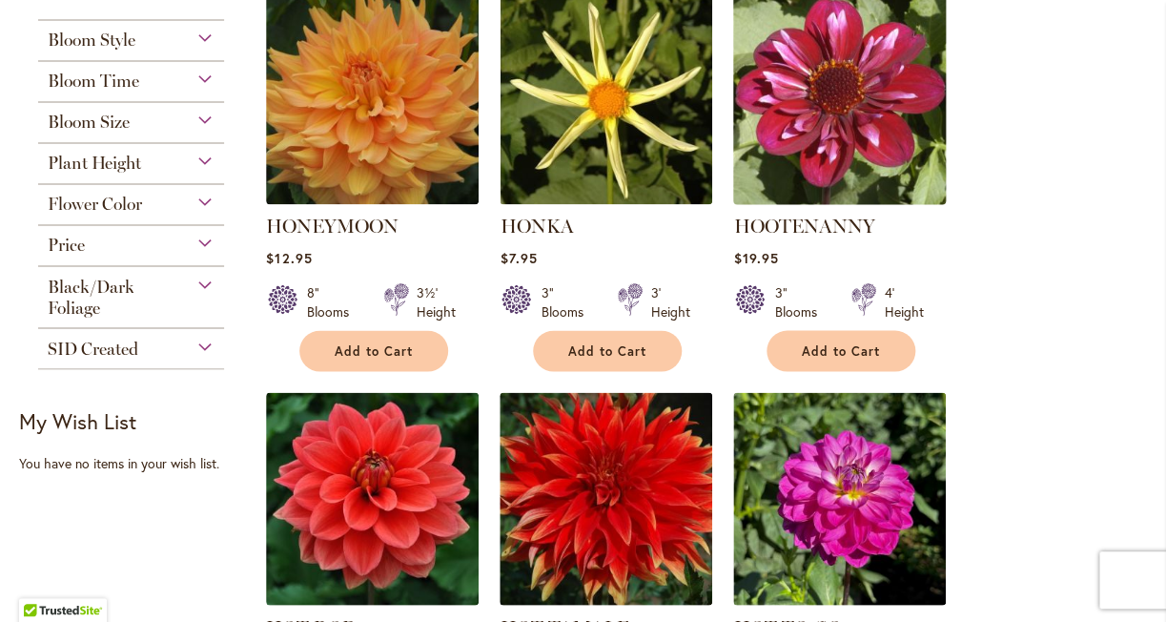
click at [835, 98] on img at bounding box center [839, 98] width 223 height 223
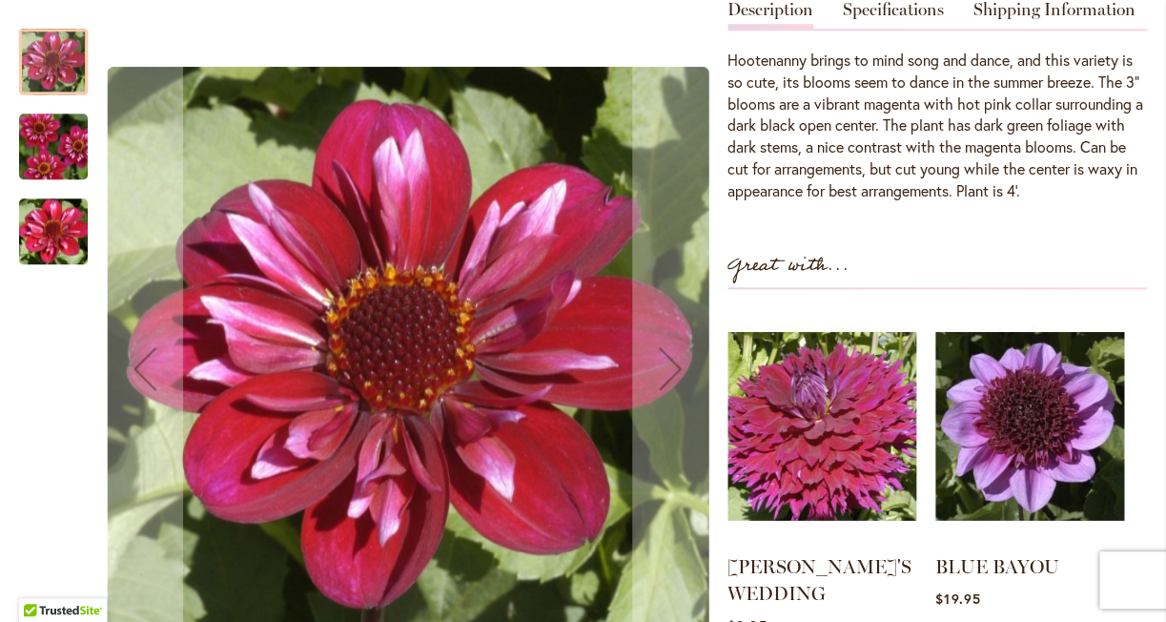
scroll to position [632, 0]
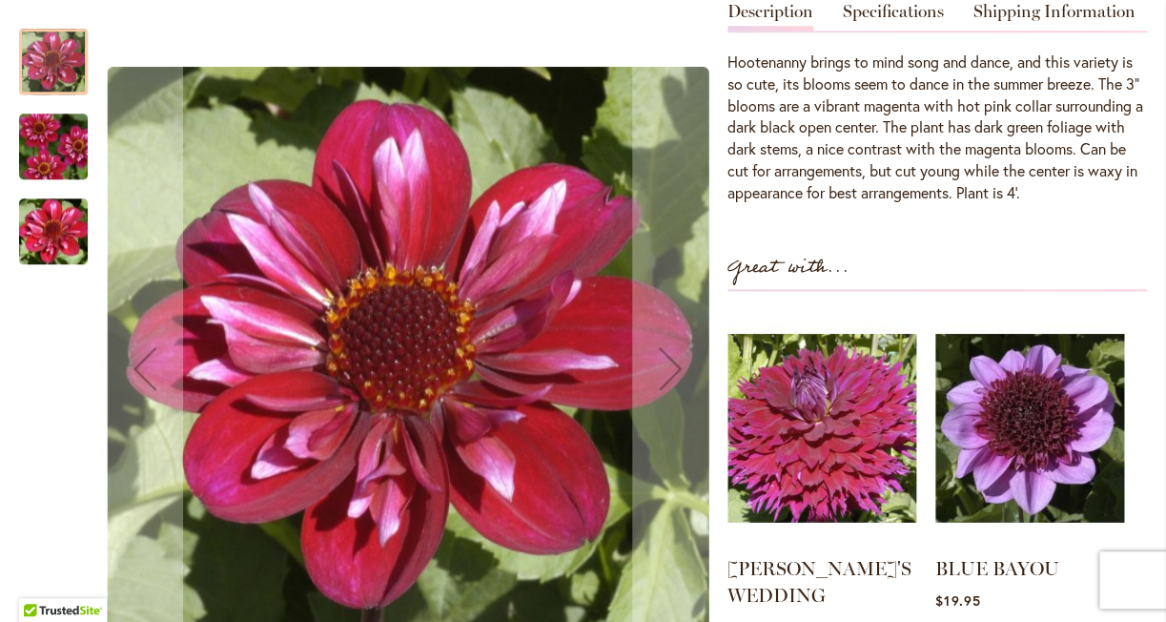
click at [69, 142] on img "HOOTENANNY" at bounding box center [53, 147] width 137 height 92
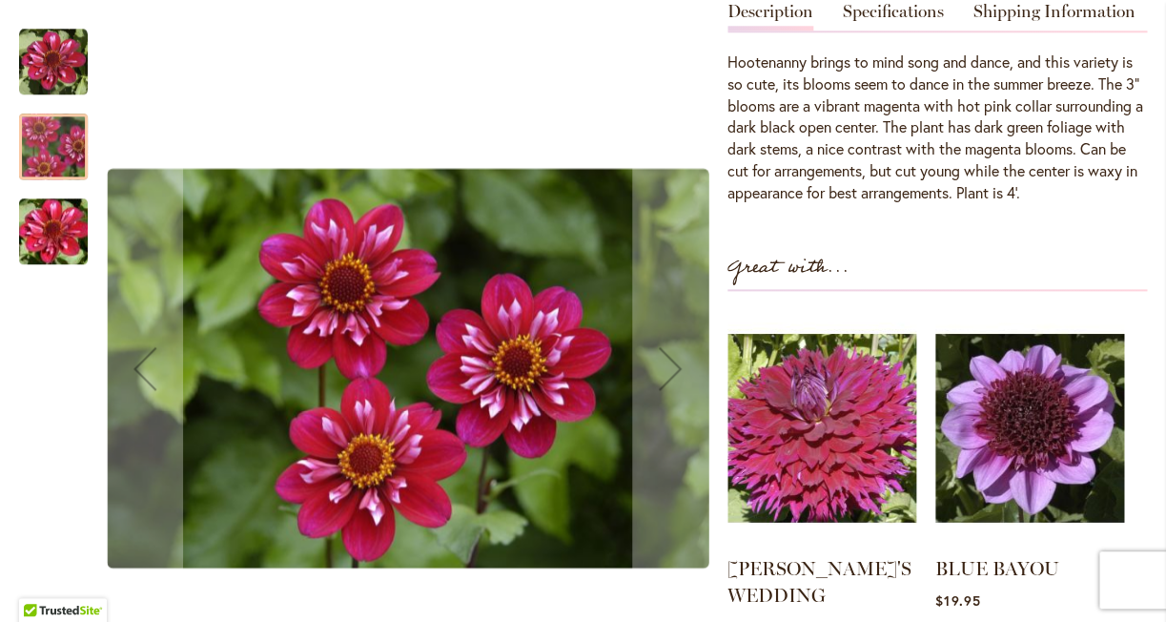
click at [56, 222] on img "HOOTENANNY" at bounding box center [53, 232] width 137 height 92
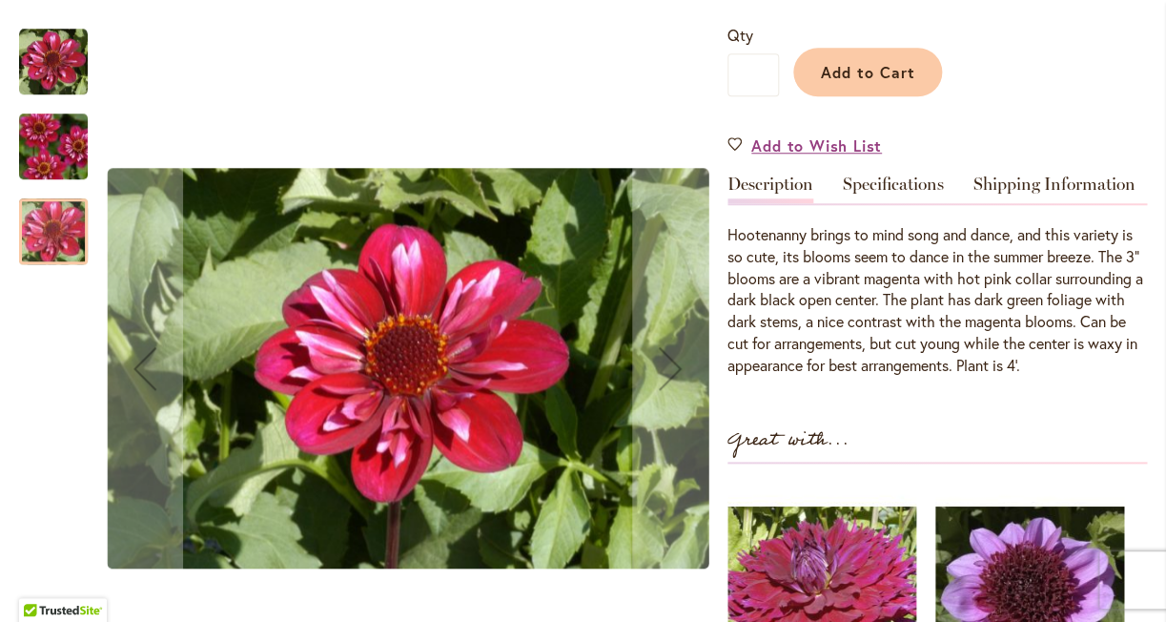
scroll to position [469, 0]
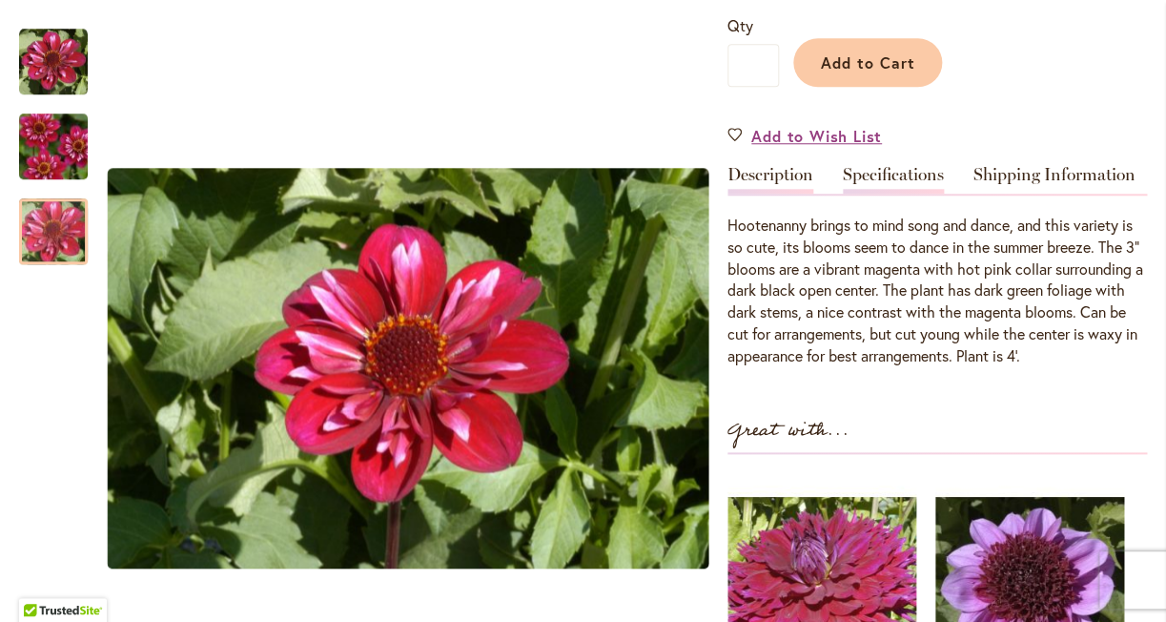
click at [858, 169] on link "Specifications" at bounding box center [893, 180] width 101 height 28
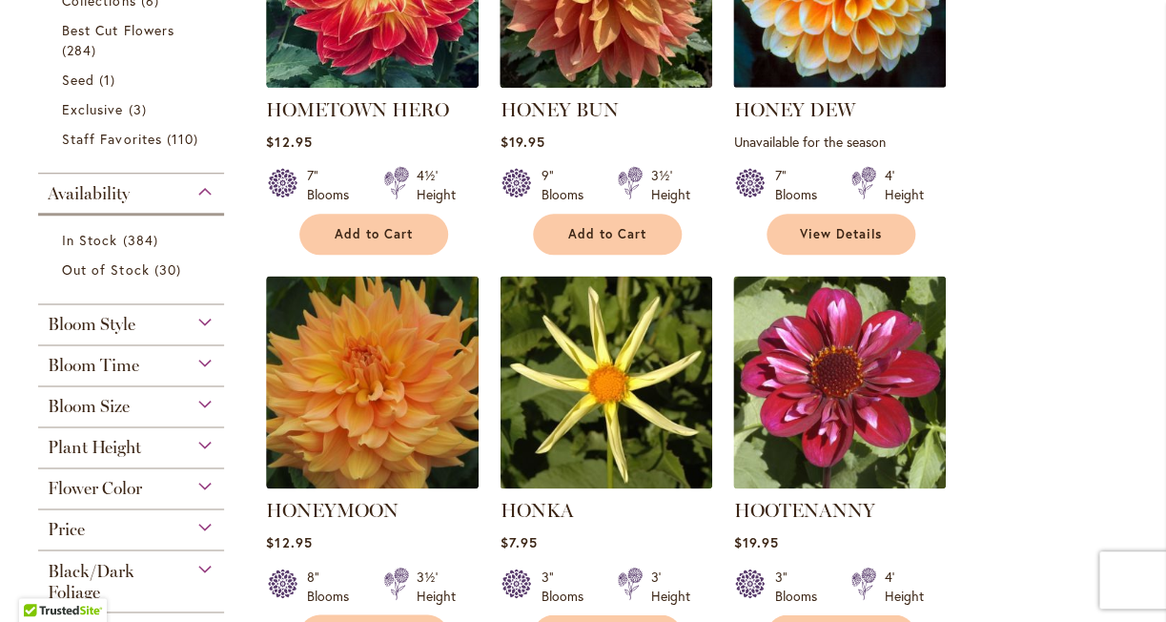
scroll to position [602, 0]
